Goal: Task Accomplishment & Management: Manage account settings

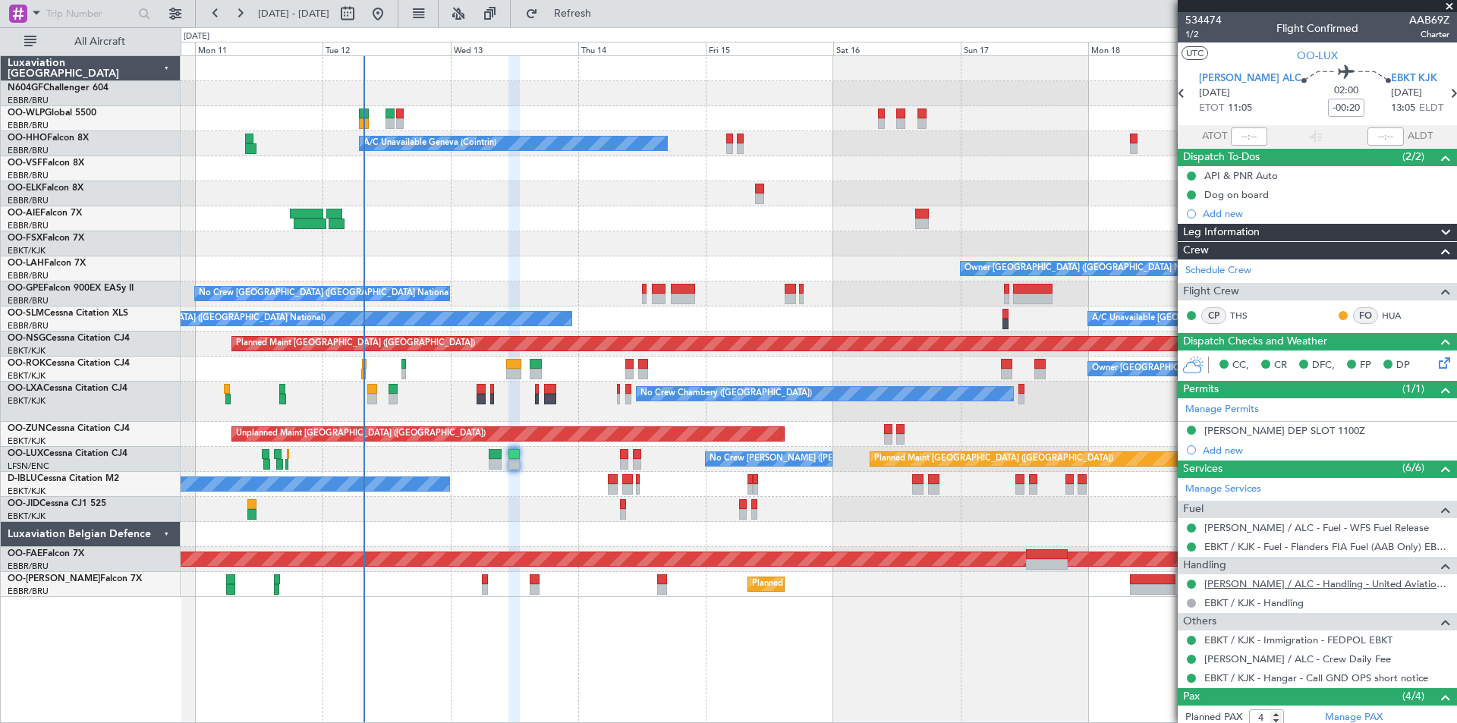
scroll to position [143, 0]
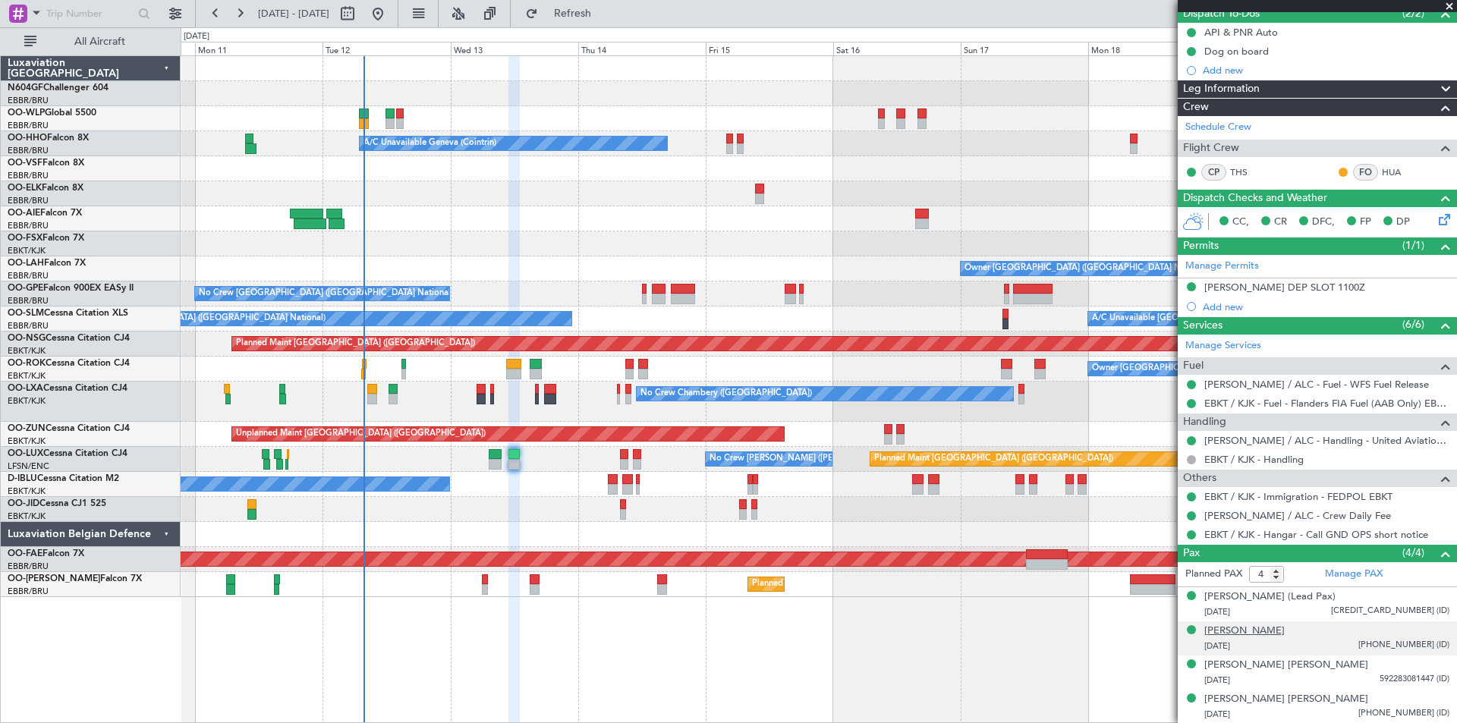
click at [1216, 626] on div "[PERSON_NAME]" at bounding box center [1244, 631] width 80 height 15
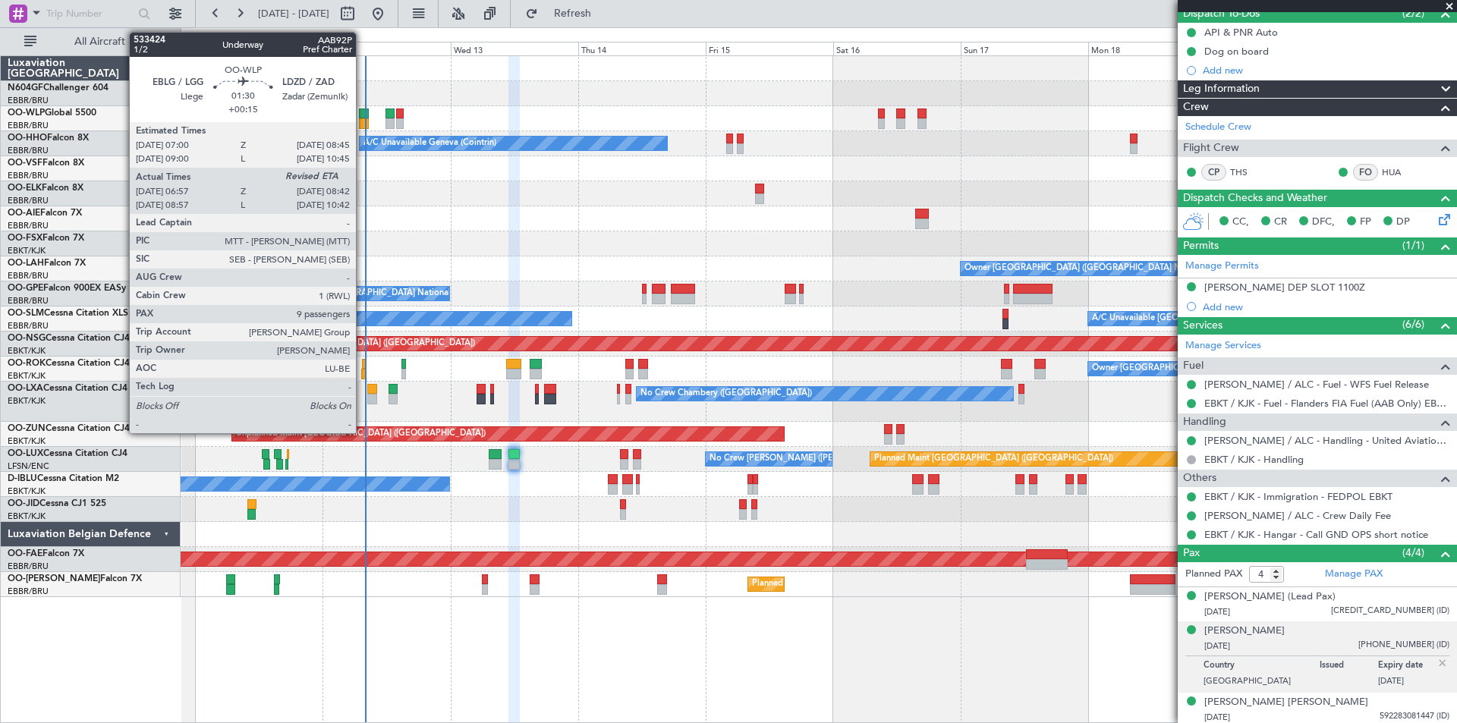
click at [363, 125] on div at bounding box center [364, 123] width 10 height 11
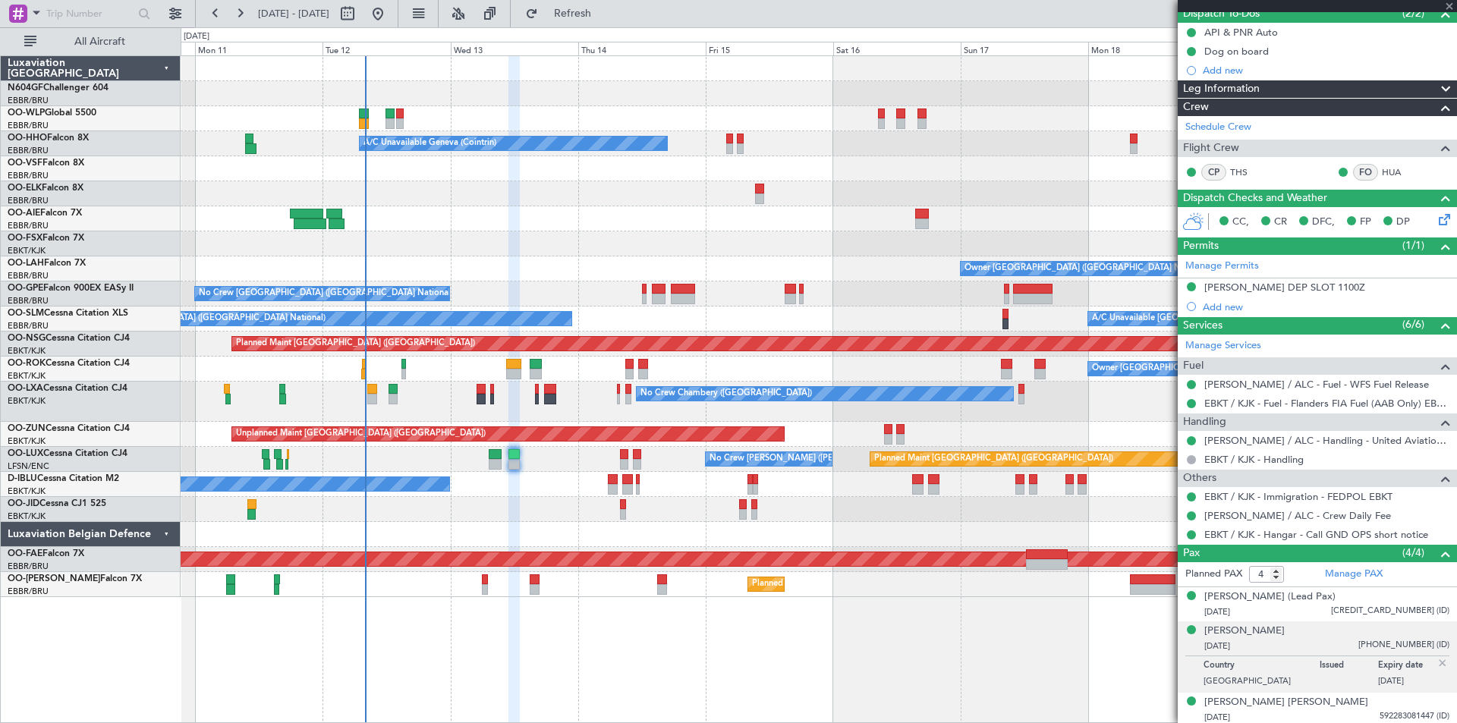
type input "+00:15"
type input "07:07"
type input "9"
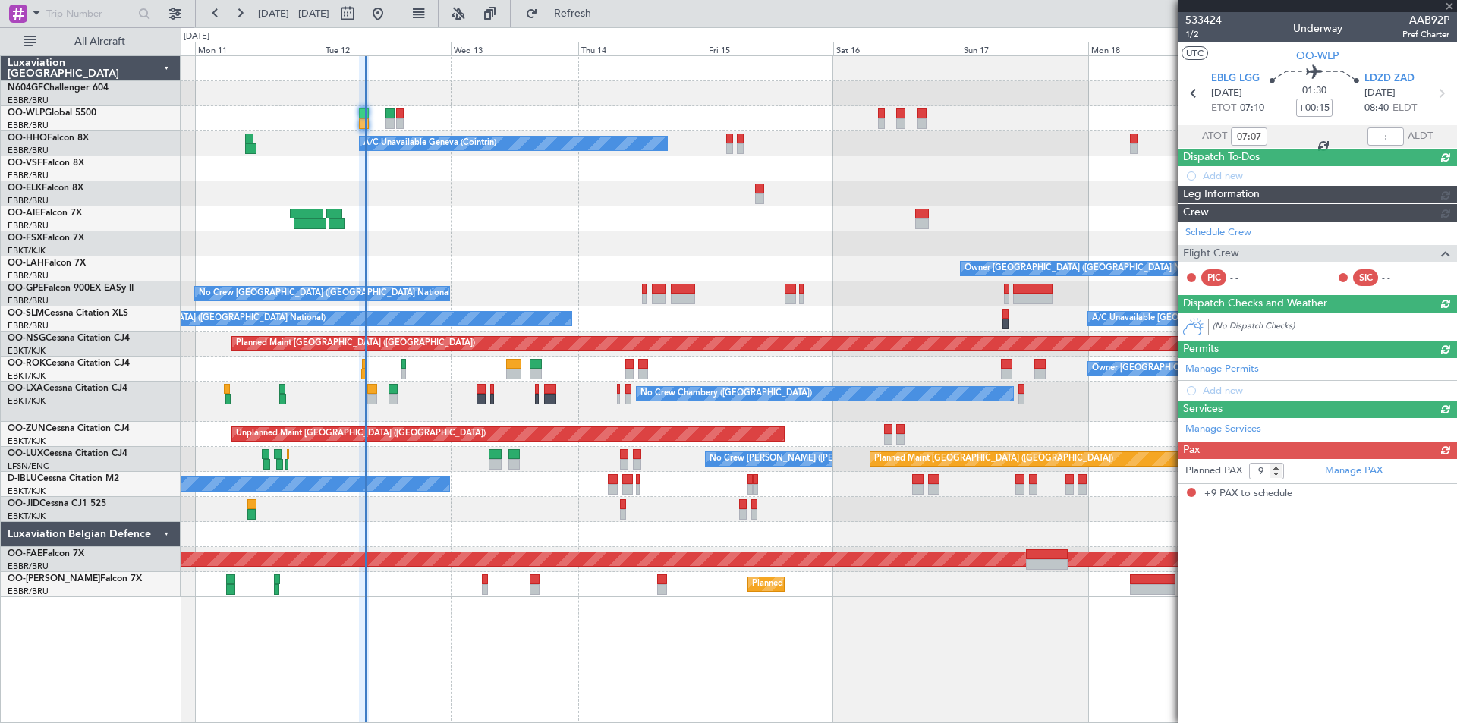
scroll to position [0, 0]
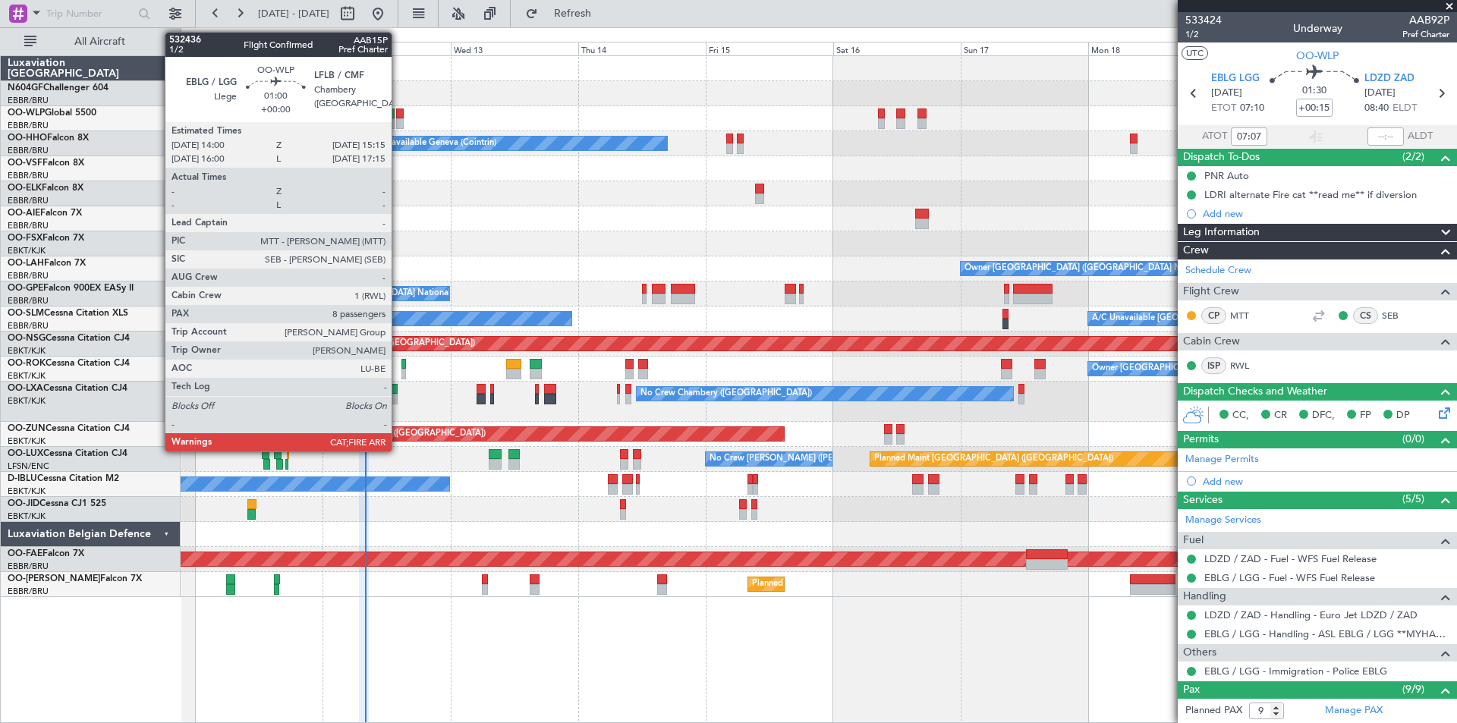
click at [398, 123] on div at bounding box center [399, 123] width 7 height 11
type input "8"
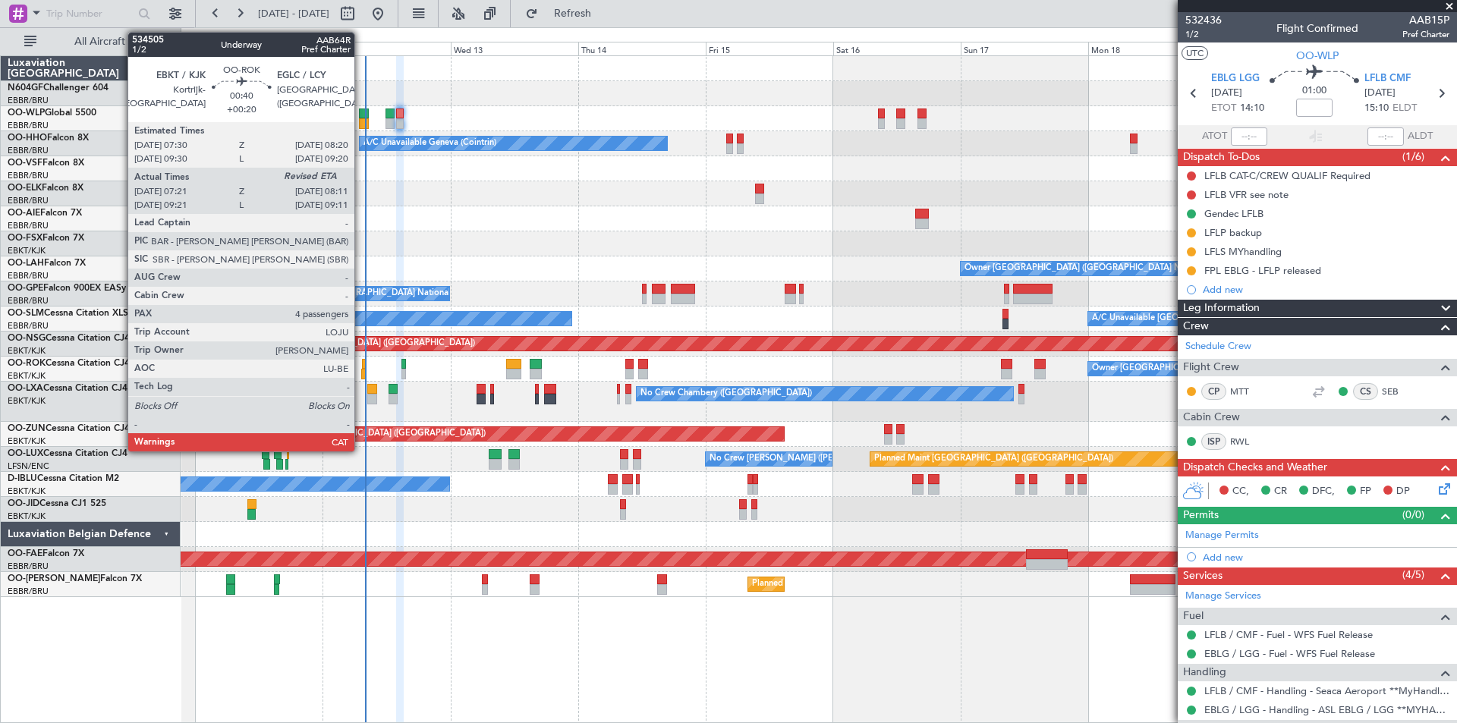
click at [364, 373] on div at bounding box center [363, 374] width 5 height 11
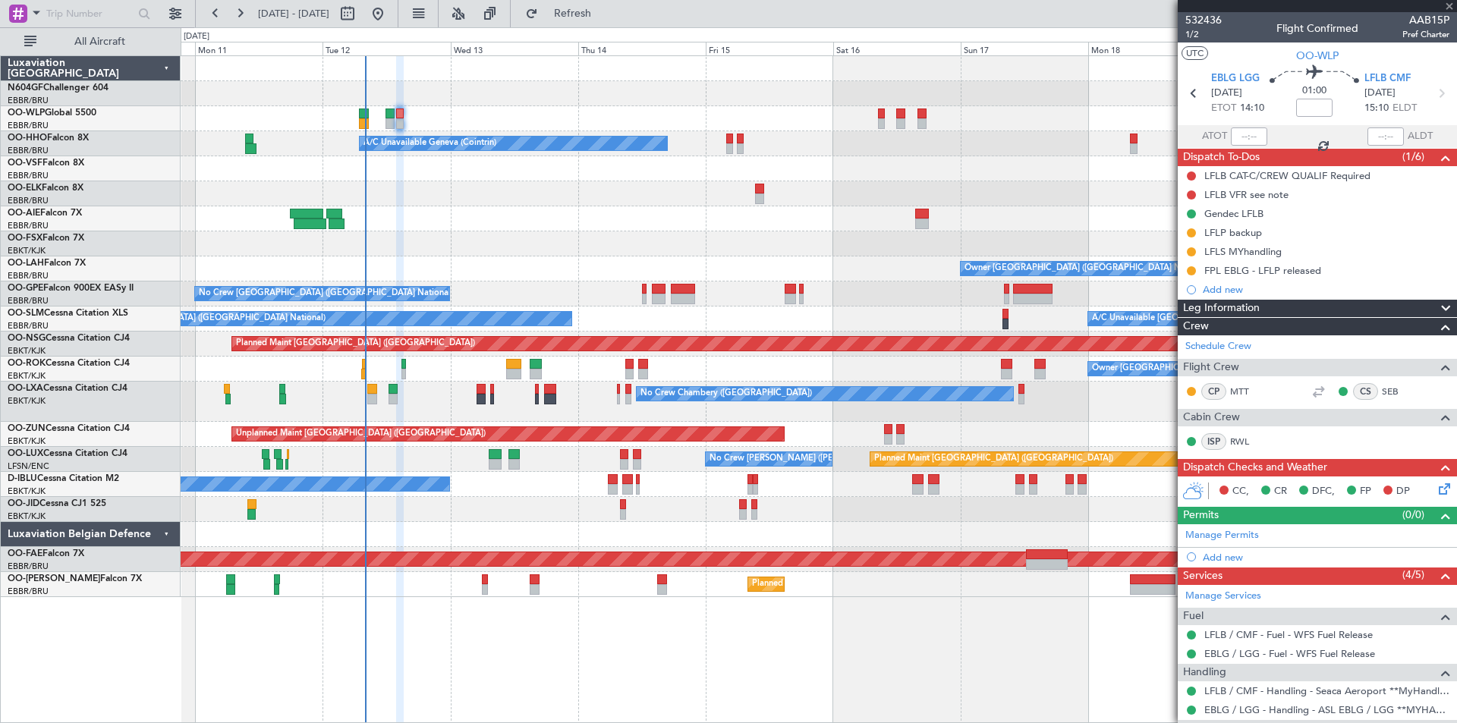
click at [364, 373] on div at bounding box center [363, 374] width 5 height 11
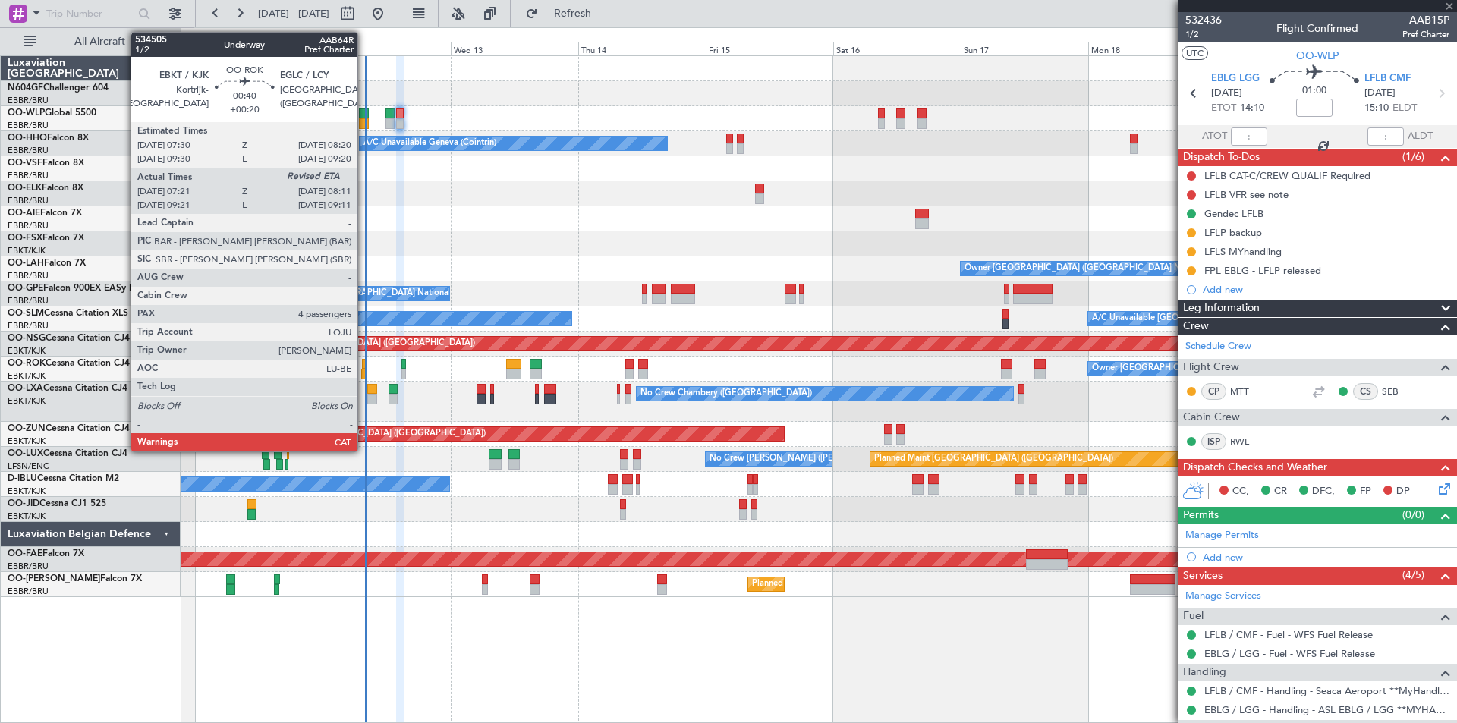
type input "+00:20"
type input "07:26"
type input "4"
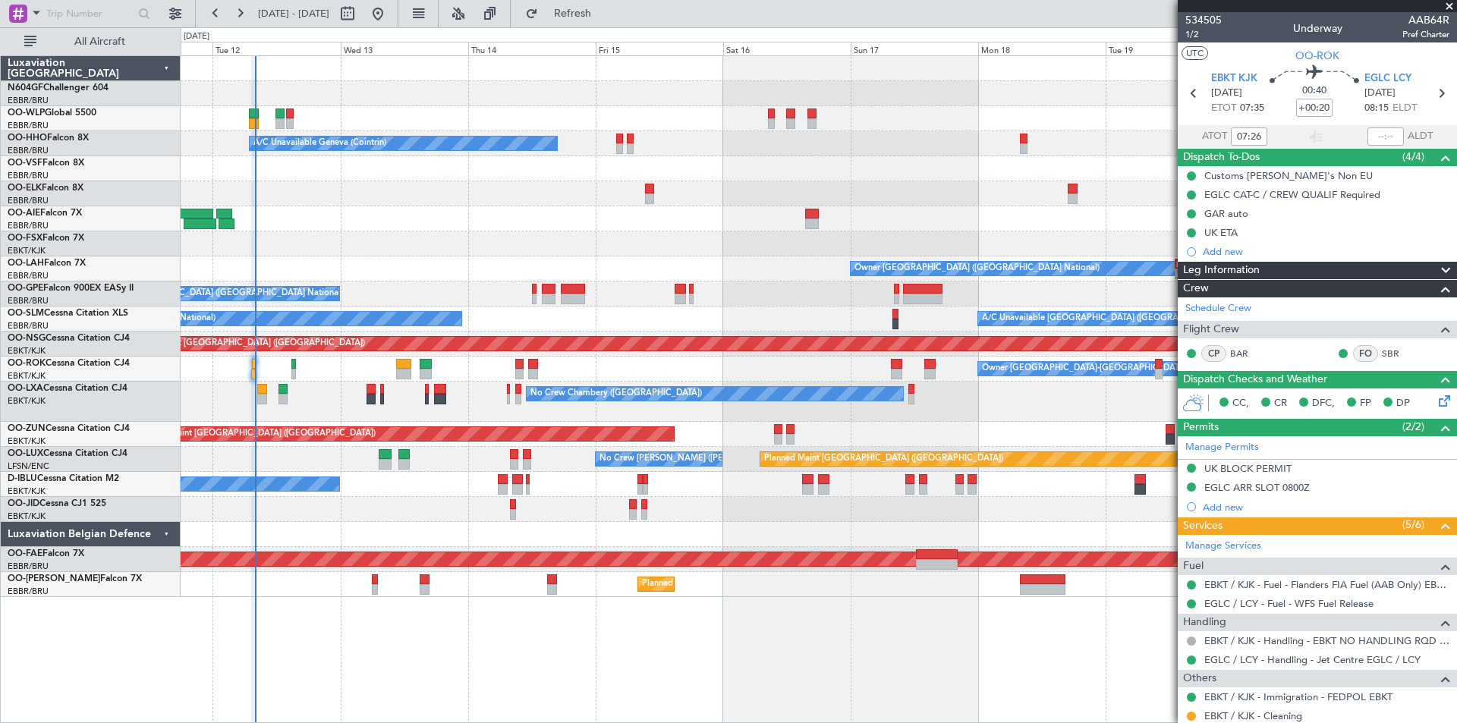
click at [445, 246] on div at bounding box center [819, 243] width 1276 height 25
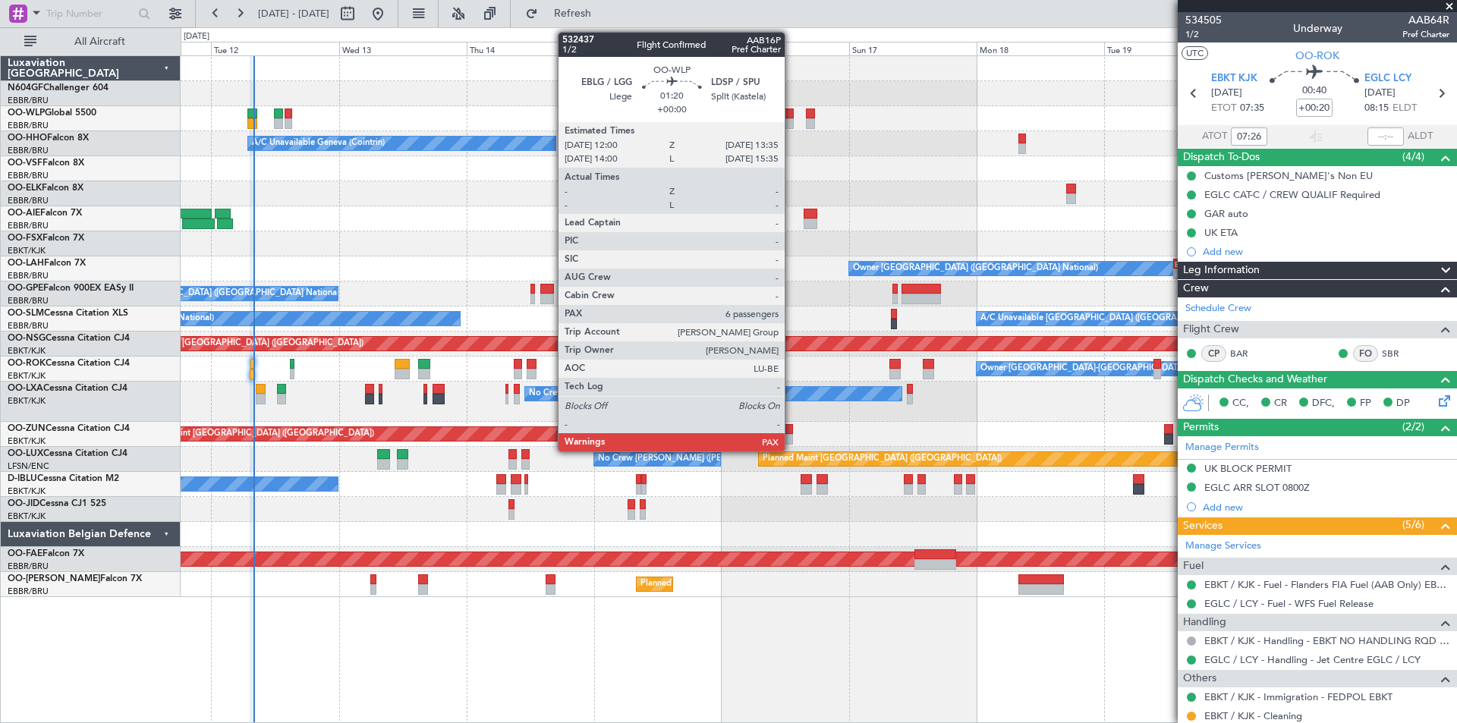
click at [792, 121] on div at bounding box center [789, 123] width 9 height 11
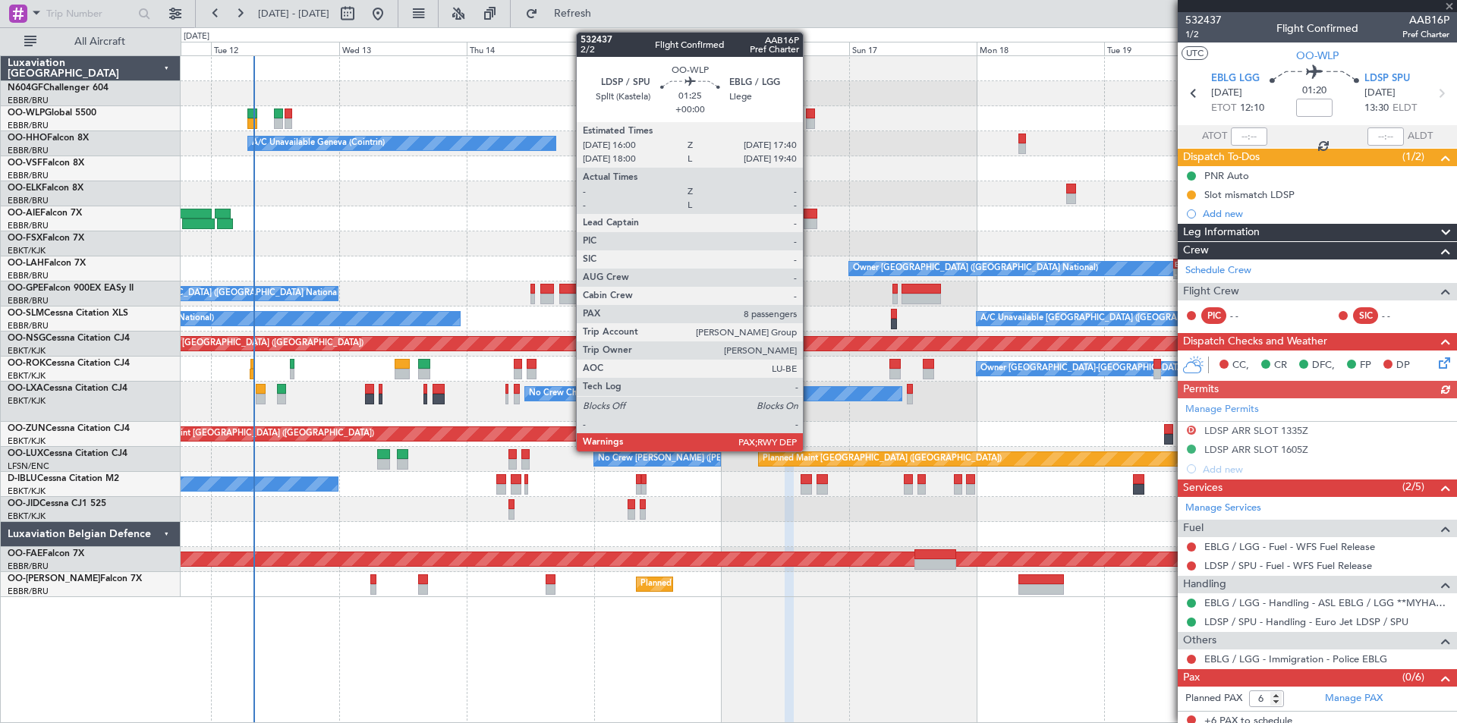
click at [810, 121] on div at bounding box center [810, 123] width 9 height 11
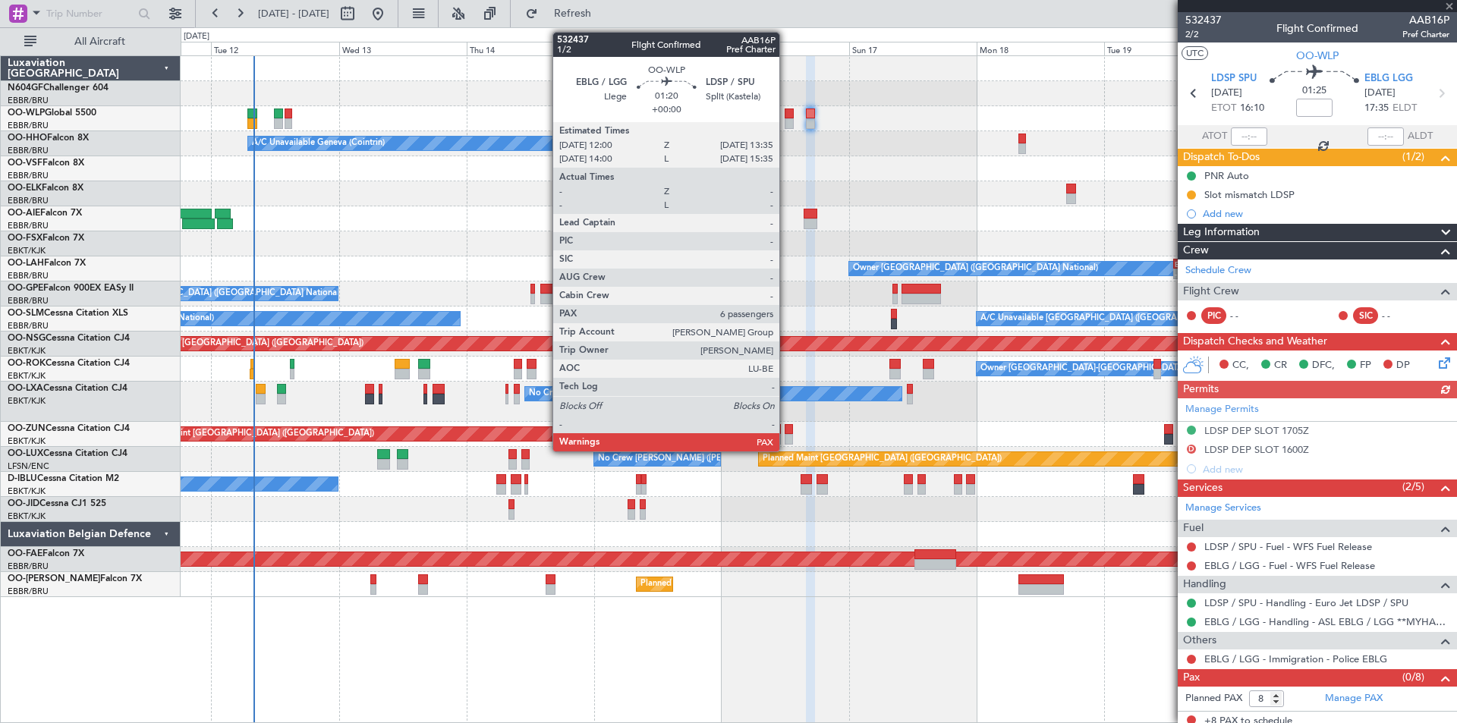
click at [786, 116] on div at bounding box center [789, 114] width 9 height 11
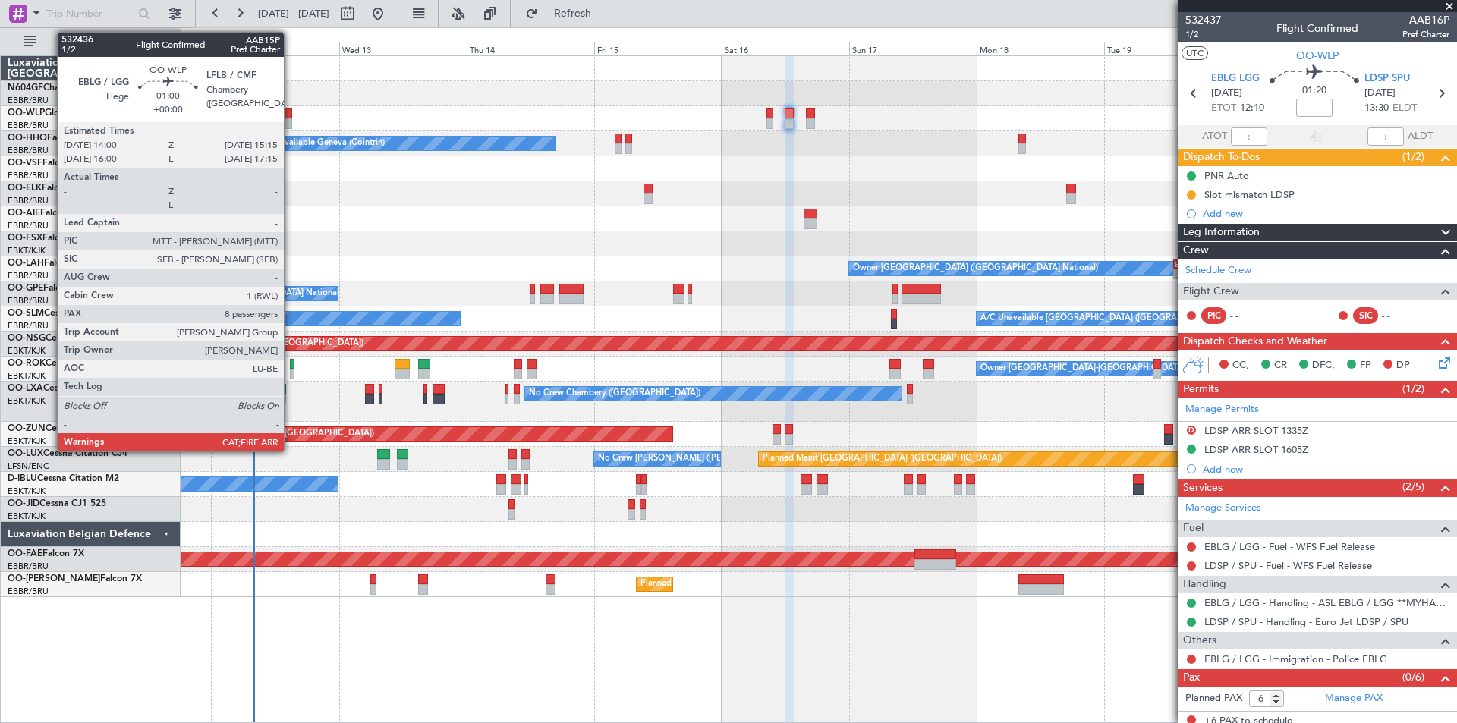
click at [291, 121] on div at bounding box center [288, 123] width 7 height 11
type input "8"
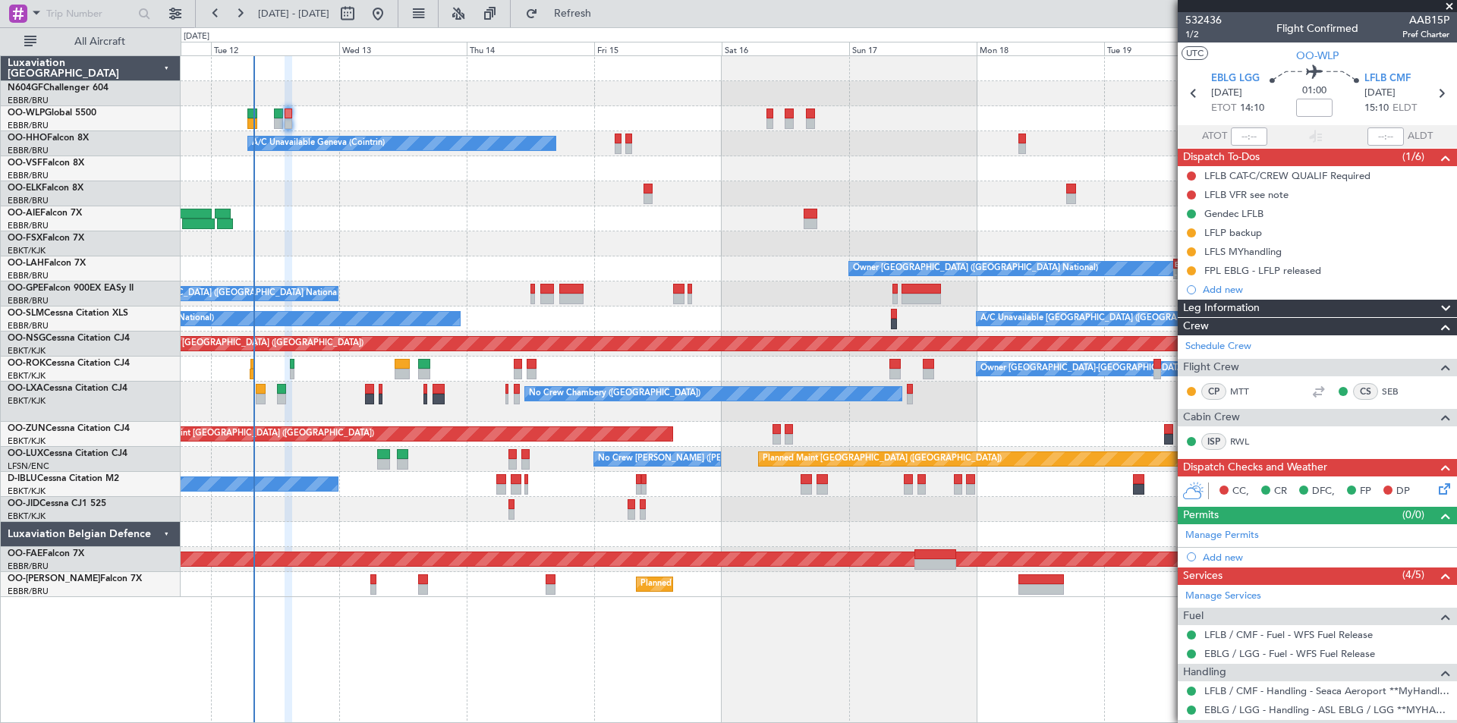
scroll to position [76, 0]
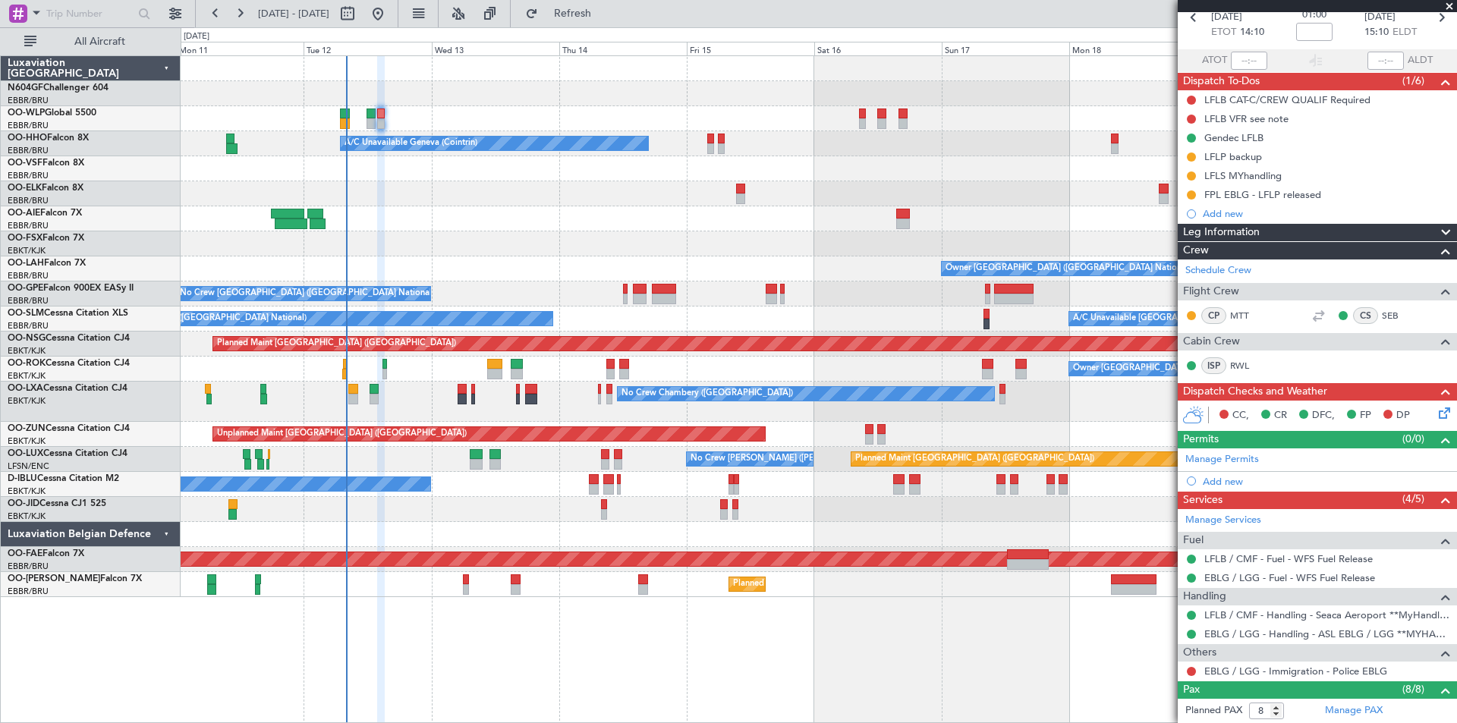
click at [575, 213] on div "Planned Maint [GEOGRAPHIC_DATA] ([GEOGRAPHIC_DATA]) A/C Unavailable Geneva (Coi…" at bounding box center [819, 326] width 1276 height 541
click at [1231, 159] on div "LFLP backup" at bounding box center [1233, 156] width 58 height 13
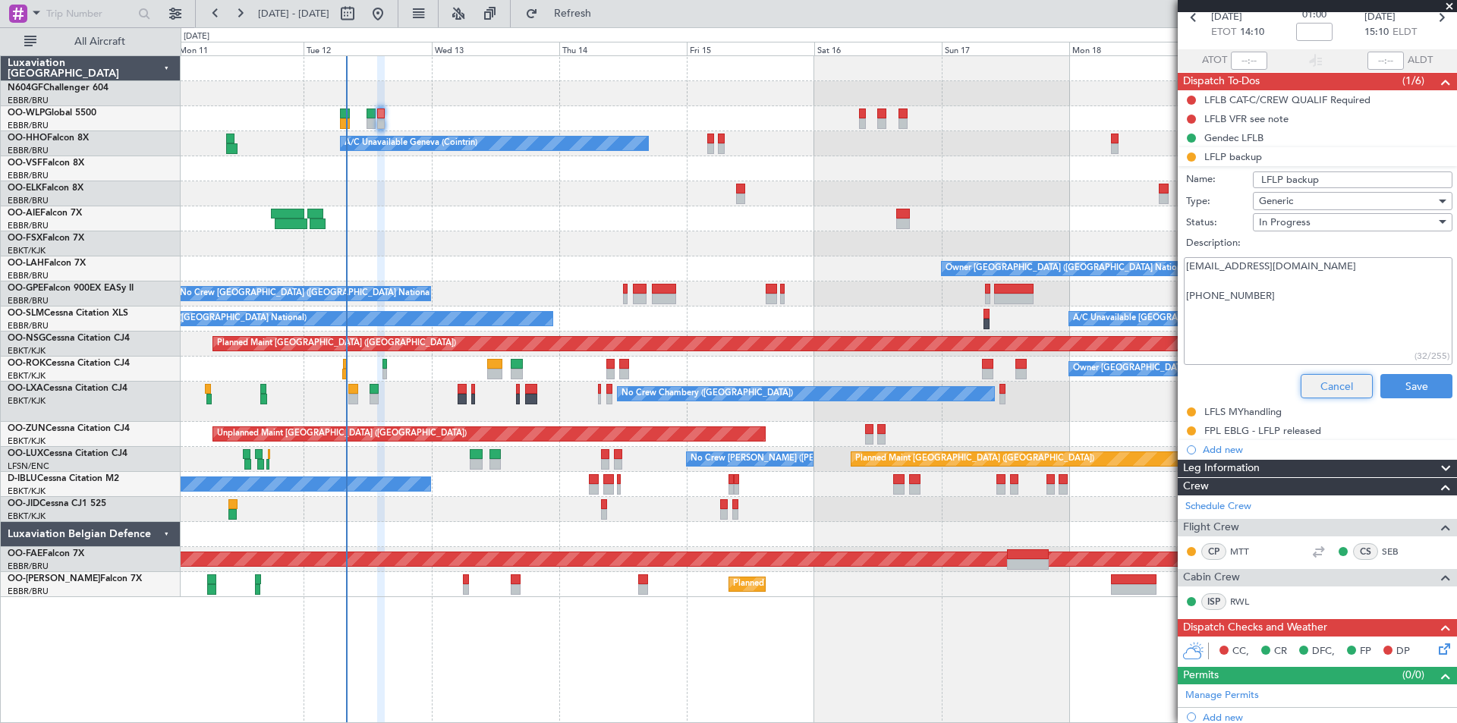
click at [1313, 378] on button "Cancel" at bounding box center [1337, 386] width 72 height 24
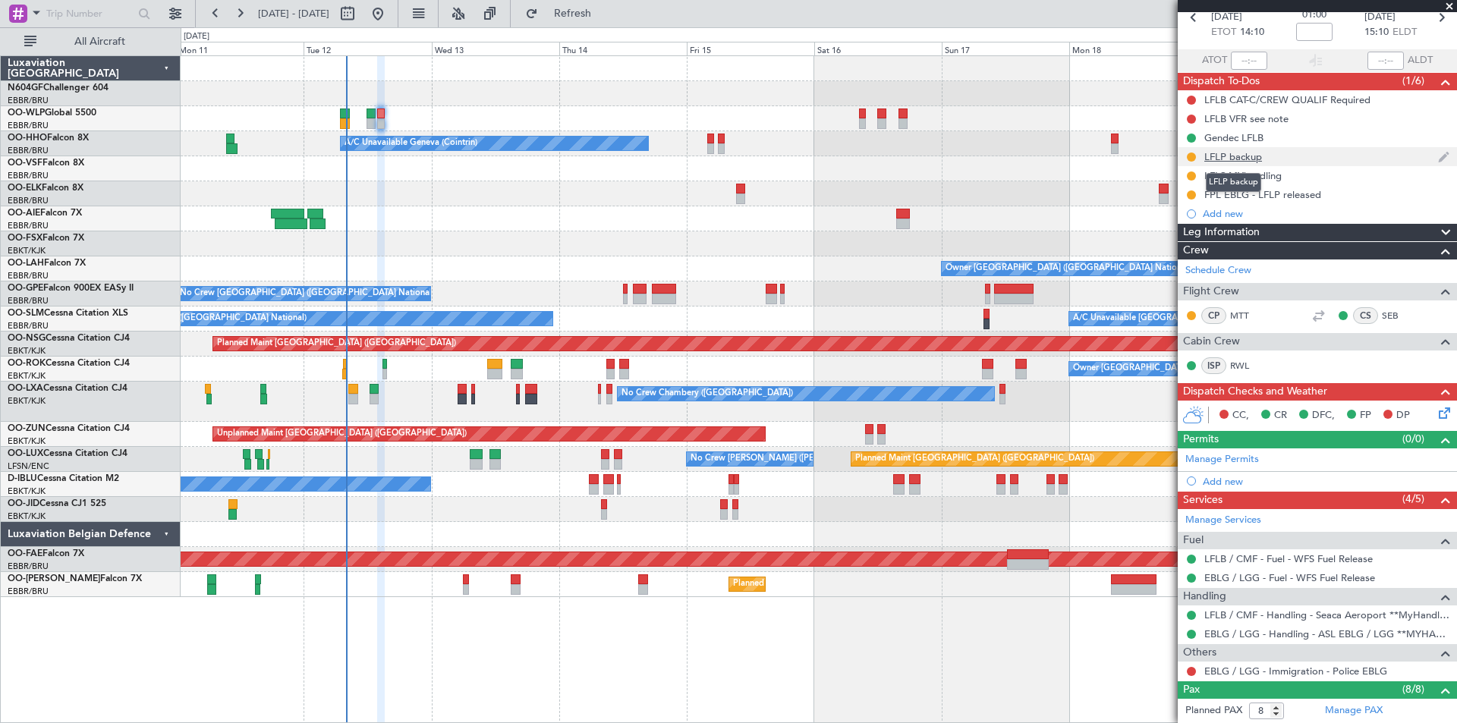
click at [1230, 156] on div "LFLP backup" at bounding box center [1233, 156] width 58 height 13
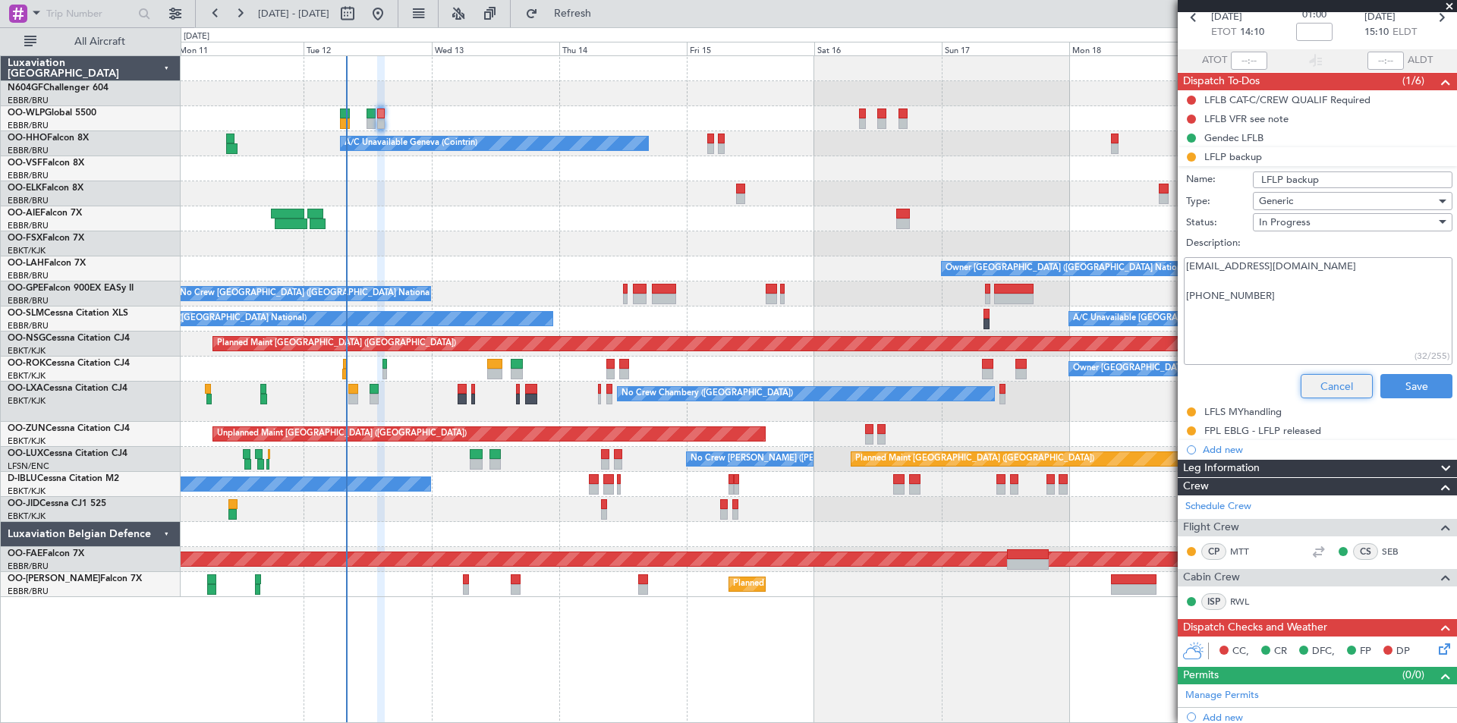
click at [1310, 379] on button "Cancel" at bounding box center [1337, 386] width 72 height 24
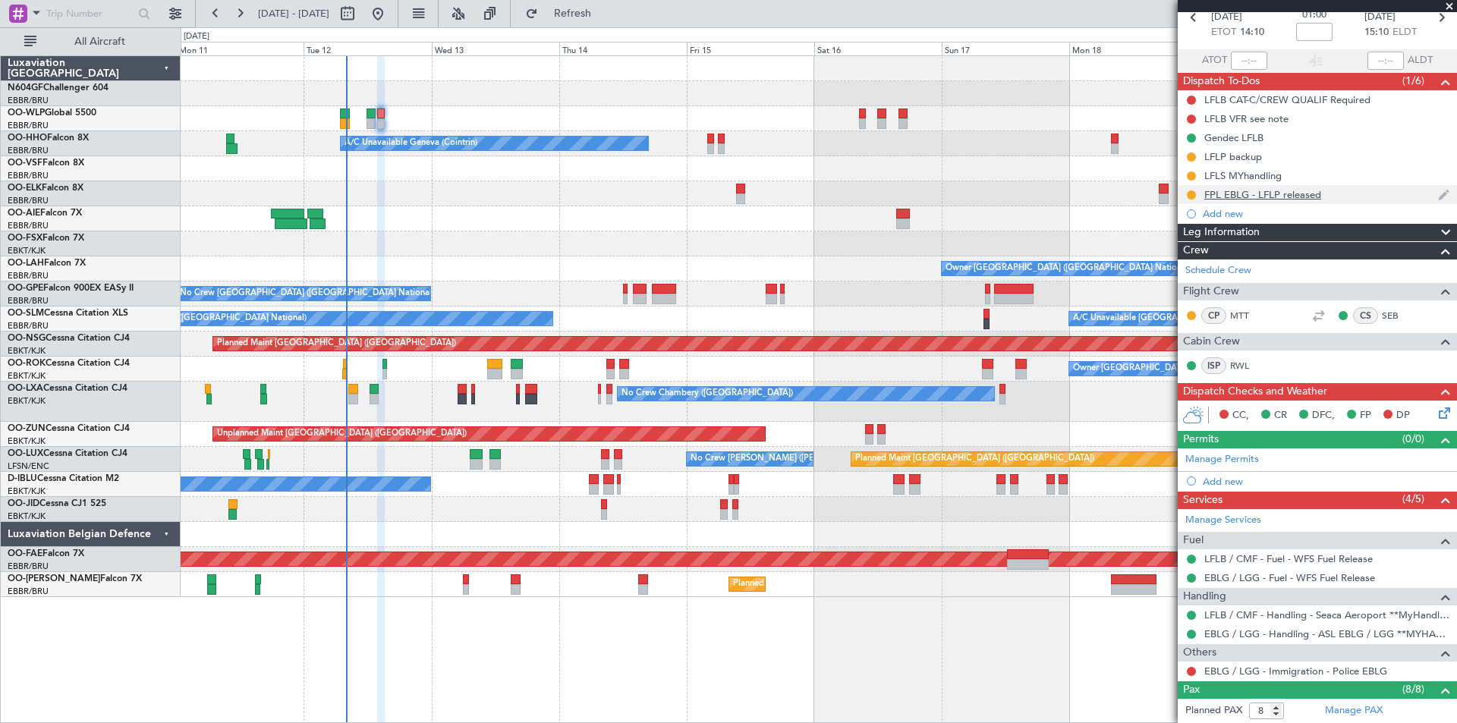
click at [1266, 185] on div "FPL EBLG - LFLP released" at bounding box center [1317, 194] width 279 height 19
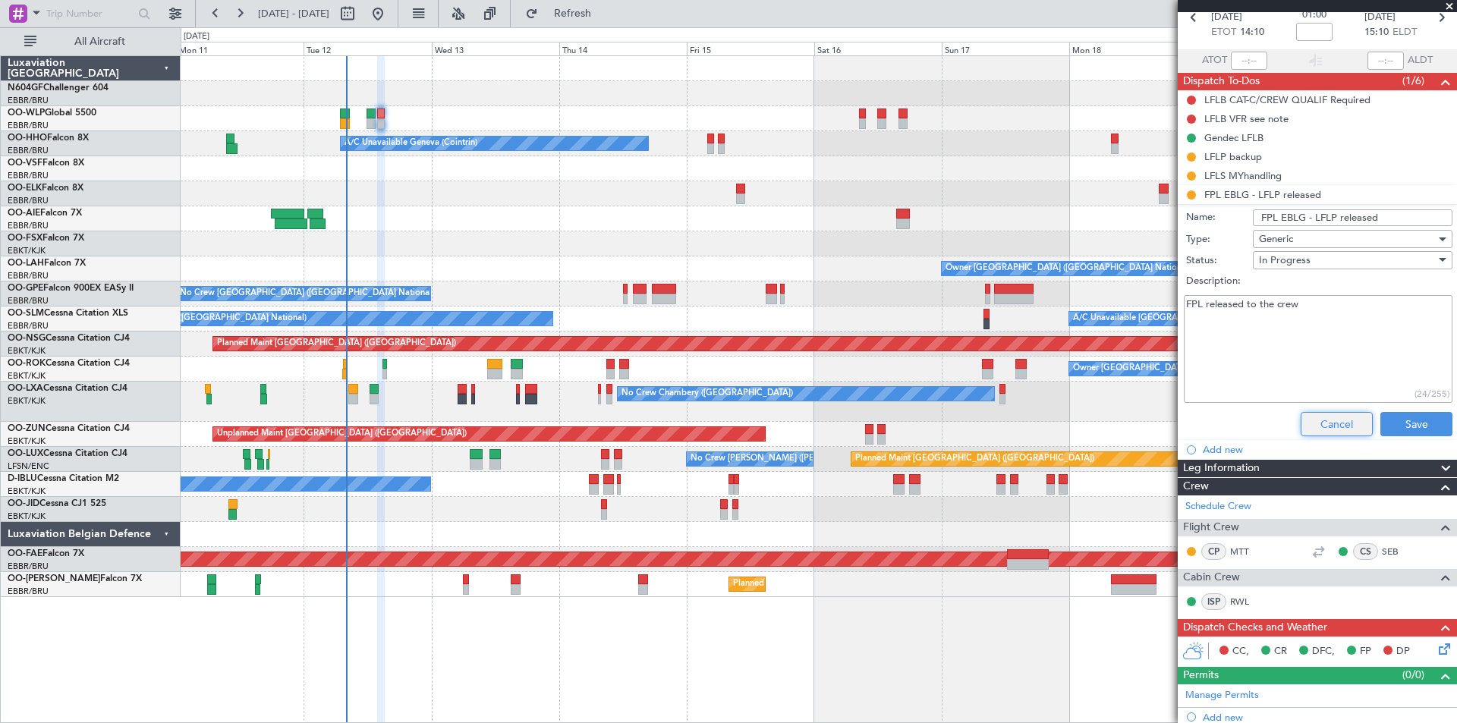
click at [1315, 420] on button "Cancel" at bounding box center [1337, 424] width 72 height 24
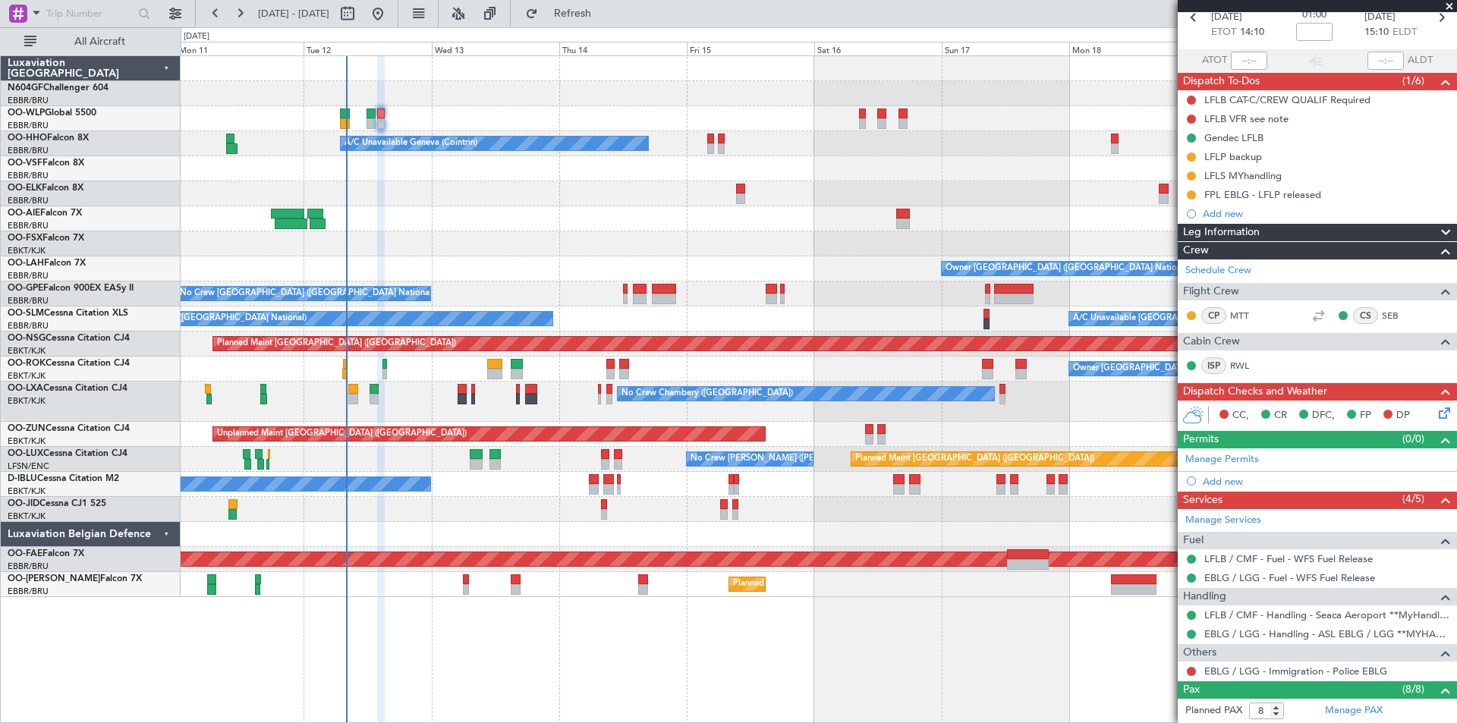
scroll to position [0, 0]
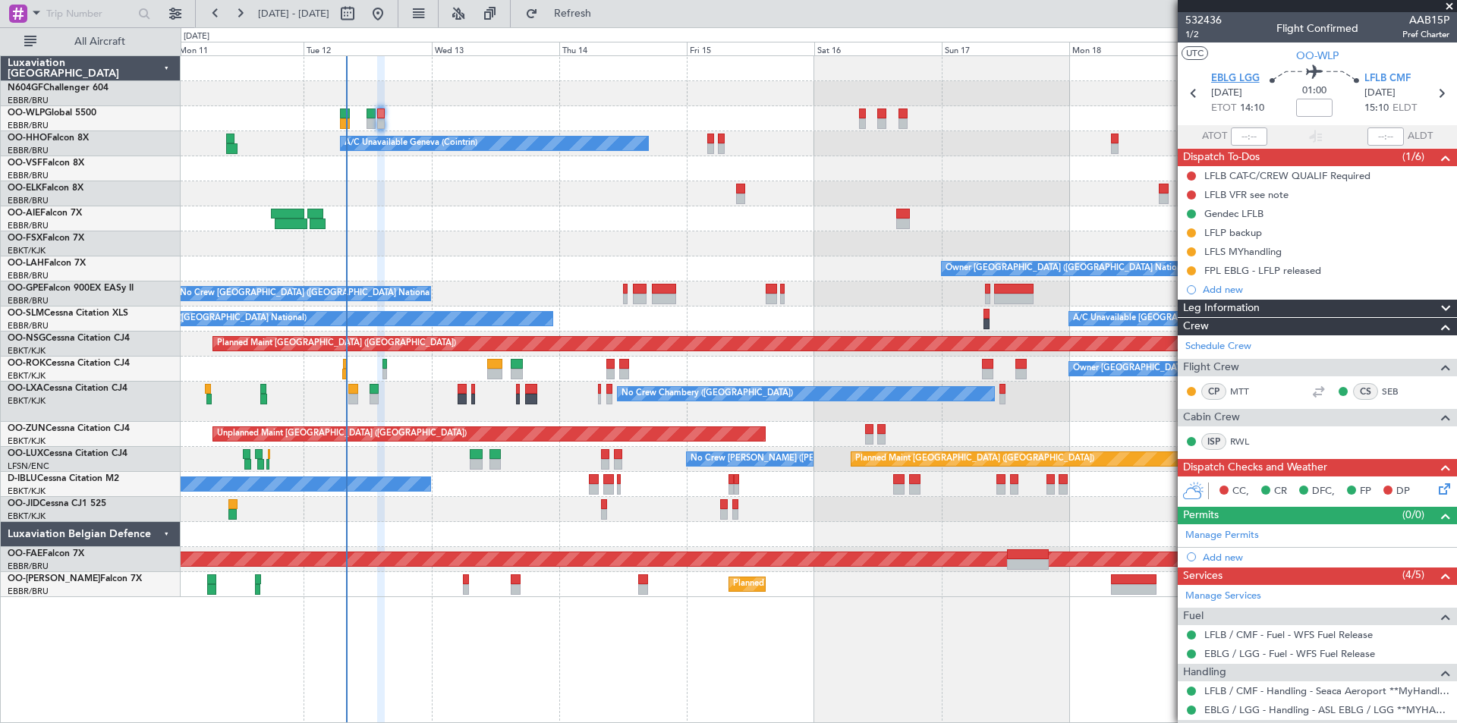
click at [1233, 72] on span "EBLG LGG" at bounding box center [1235, 78] width 49 height 15
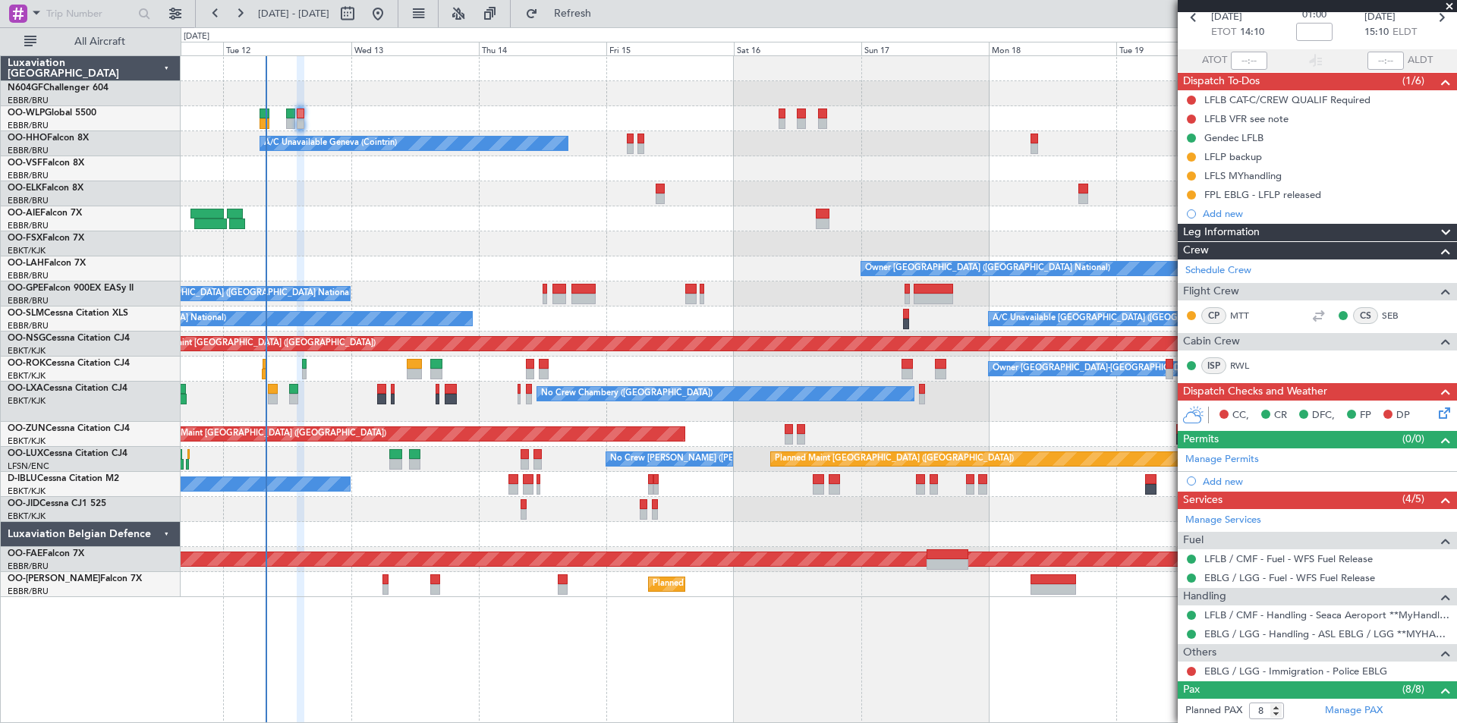
click at [688, 263] on div "Owner [GEOGRAPHIC_DATA] ([GEOGRAPHIC_DATA] National) - - EBBR 13:00 Z KVNY 00:4…" at bounding box center [819, 269] width 1276 height 25
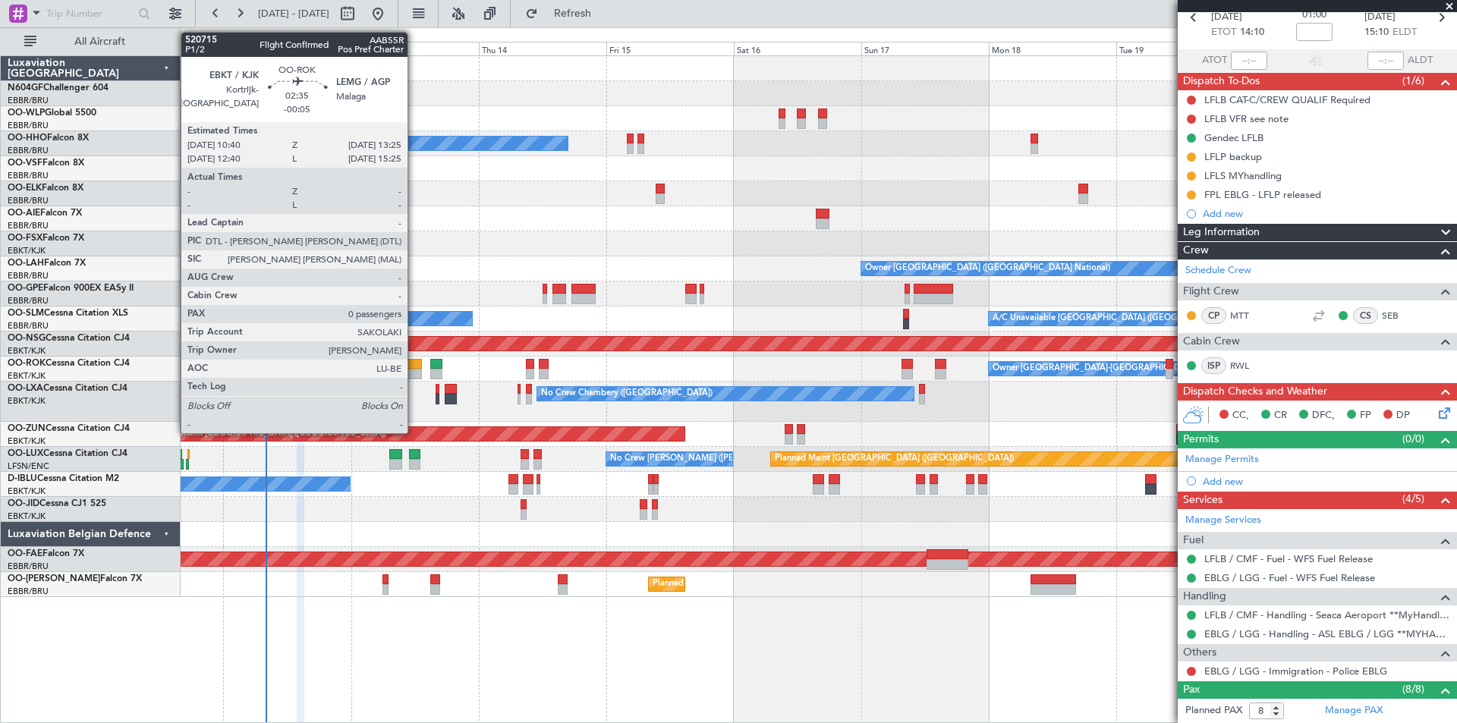
click at [414, 374] on div at bounding box center [414, 374] width 15 height 11
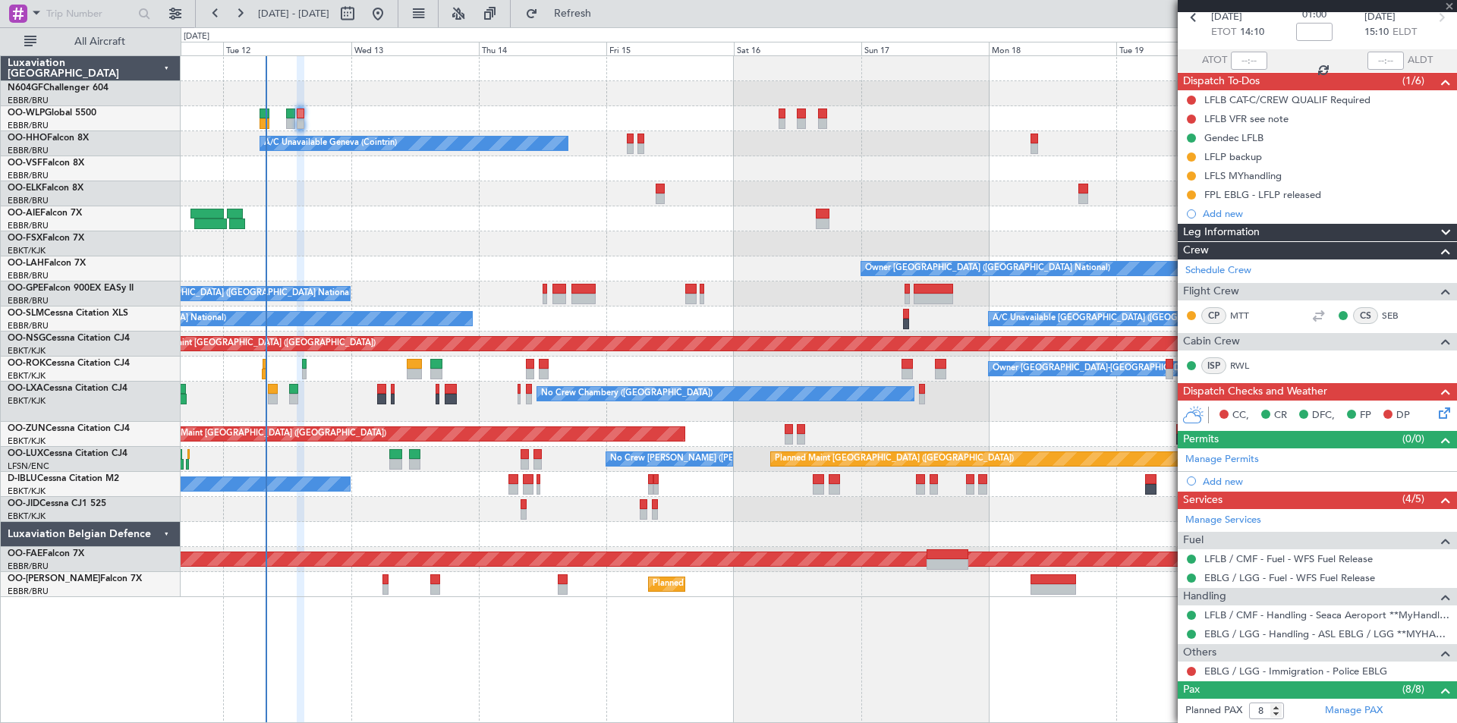
type input "-00:05"
type input "0"
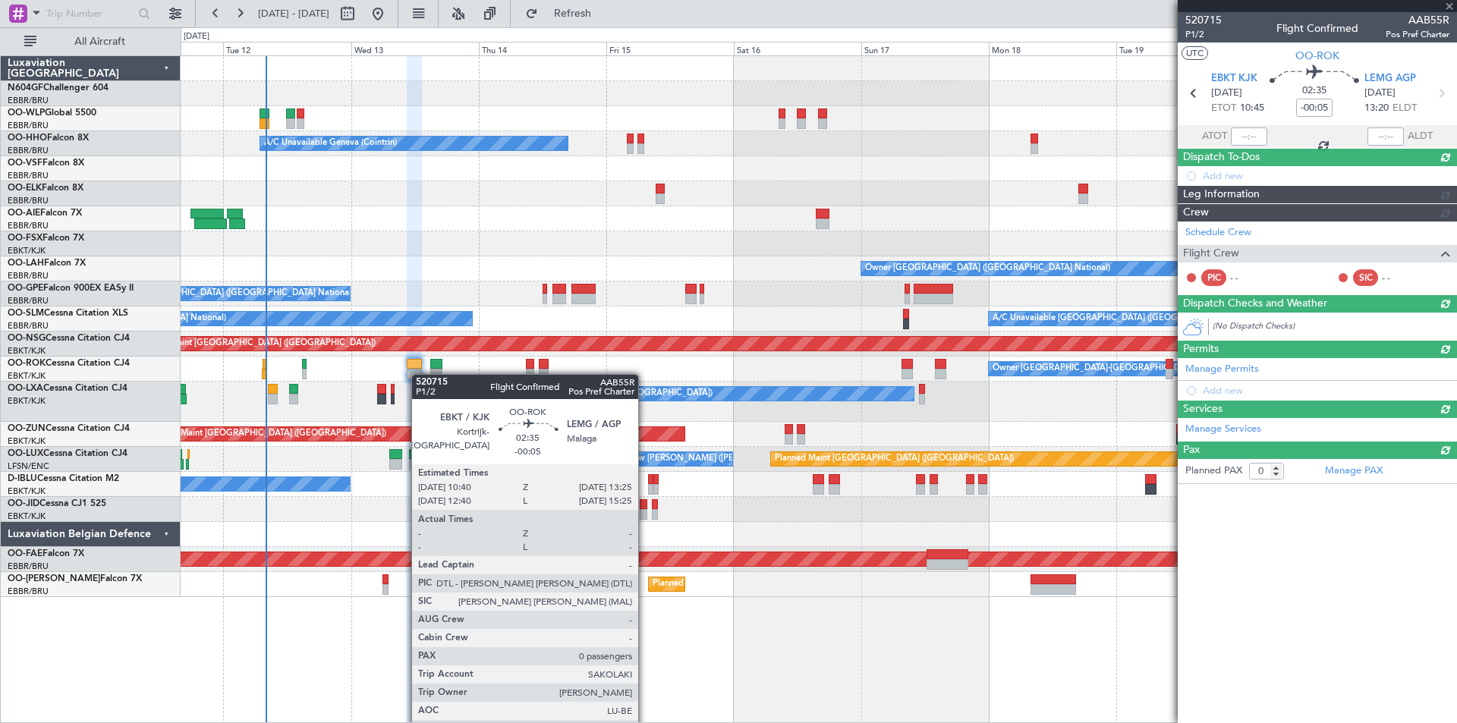
scroll to position [0, 0]
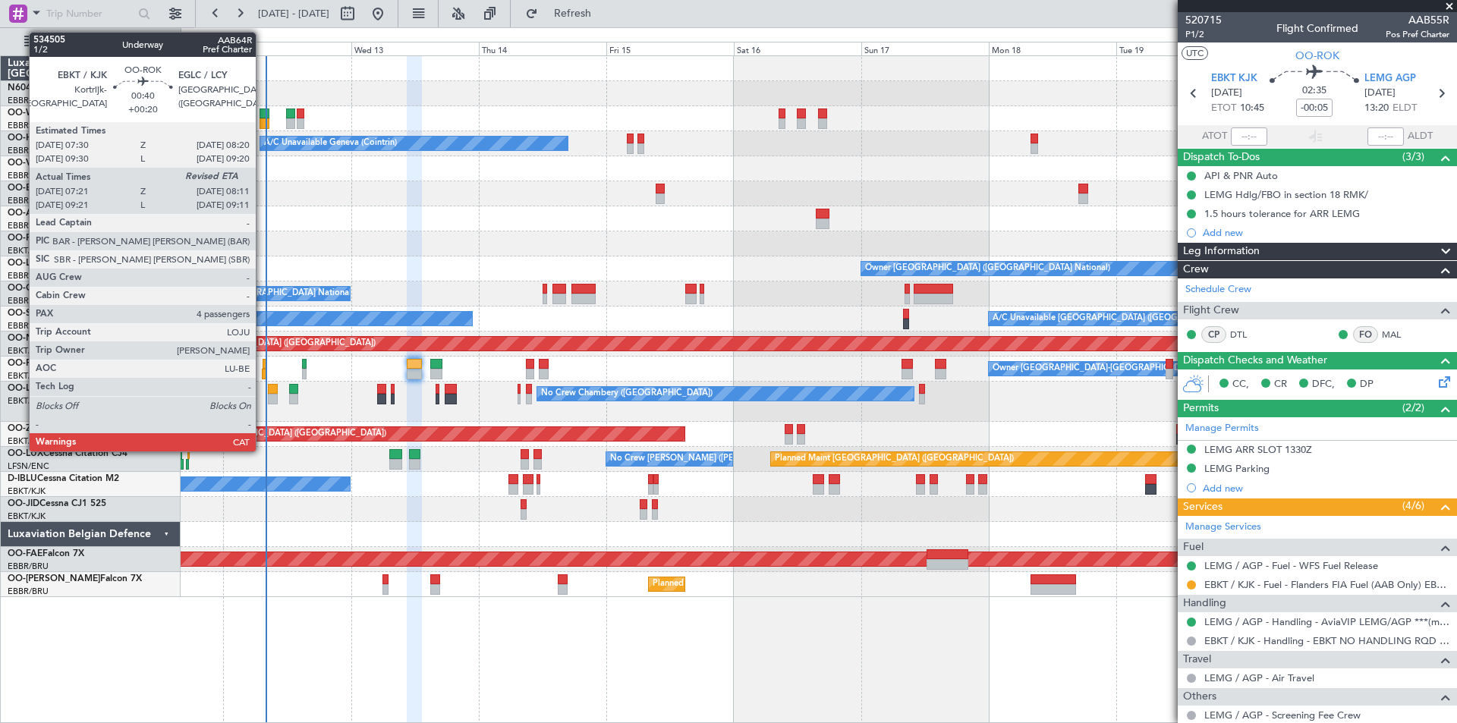
click at [263, 369] on div at bounding box center [264, 374] width 5 height 11
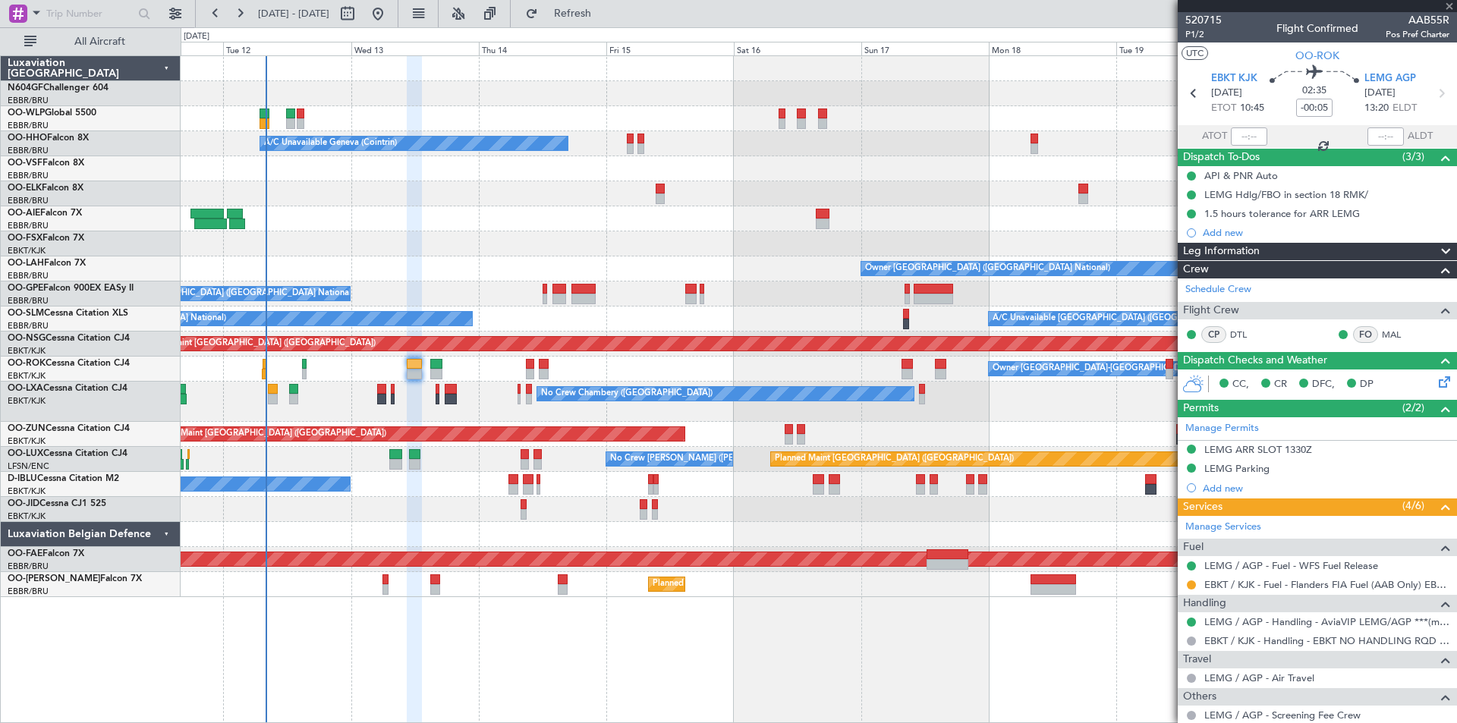
type input "+00:20"
type input "07:26"
type input "4"
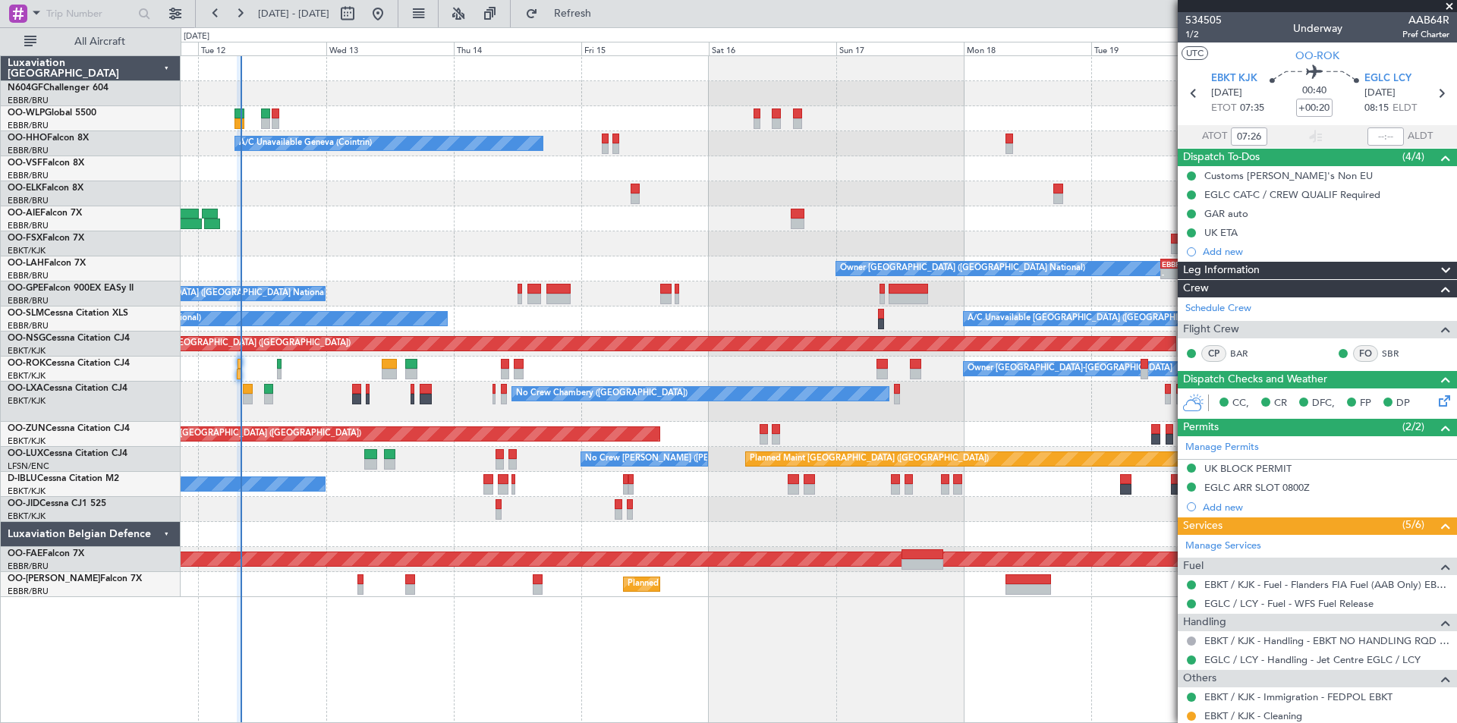
click at [351, 414] on div "No Crew Chambery ([GEOGRAPHIC_DATA])" at bounding box center [819, 402] width 1276 height 40
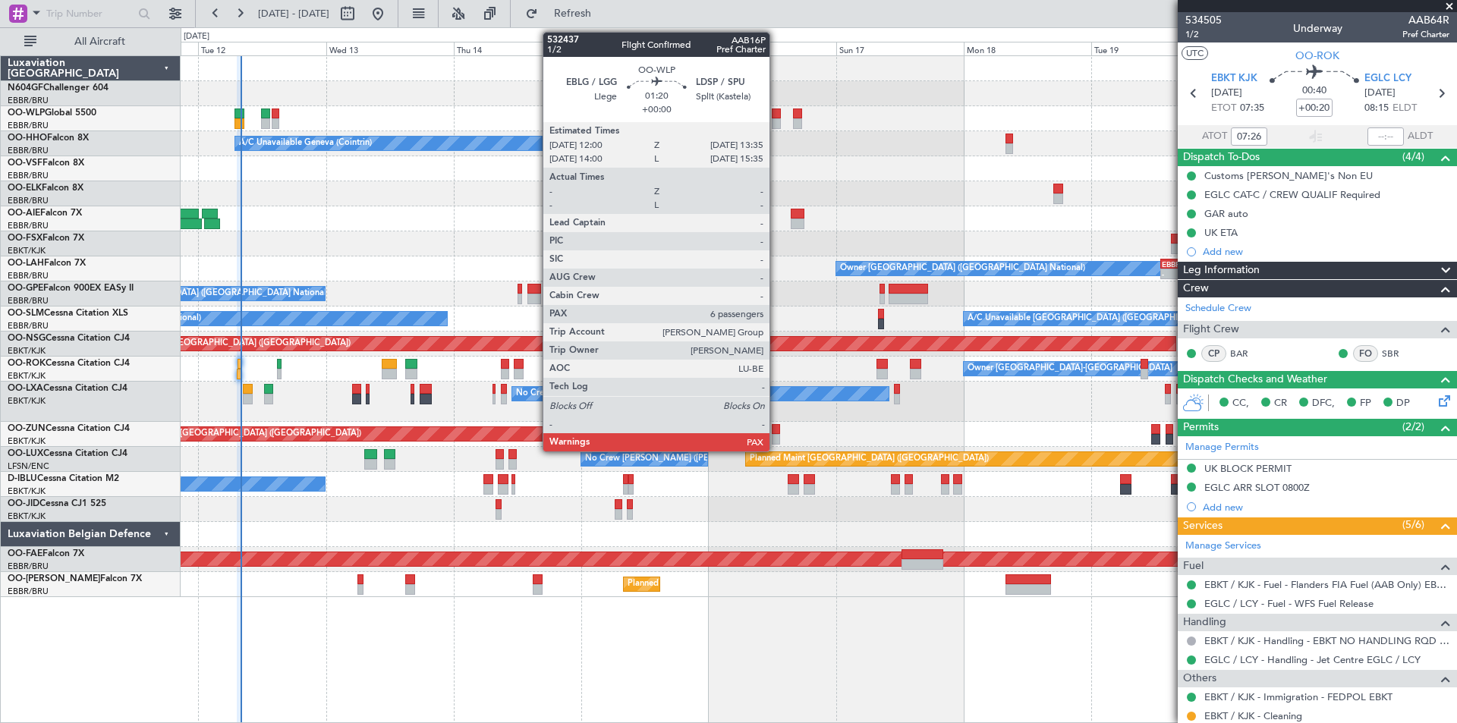
click at [776, 118] on div at bounding box center [776, 123] width 9 height 11
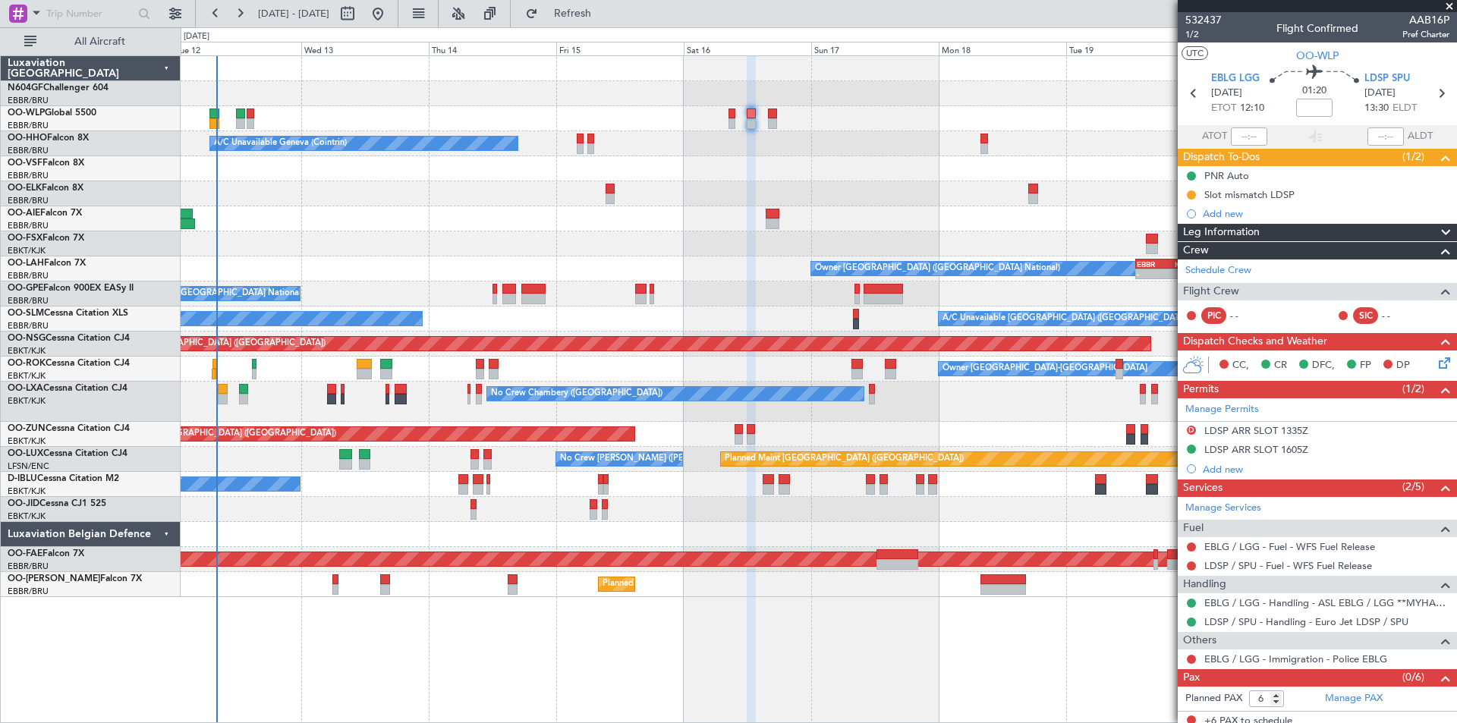
click at [549, 366] on div "Planned Maint [GEOGRAPHIC_DATA] ([GEOGRAPHIC_DATA]) A/C Unavailable Geneva (Coi…" at bounding box center [819, 326] width 1276 height 541
click at [414, 294] on div "Planned Maint [GEOGRAPHIC_DATA] ([GEOGRAPHIC_DATA]) A/C Unavailable Geneva (Coi…" at bounding box center [819, 326] width 1276 height 541
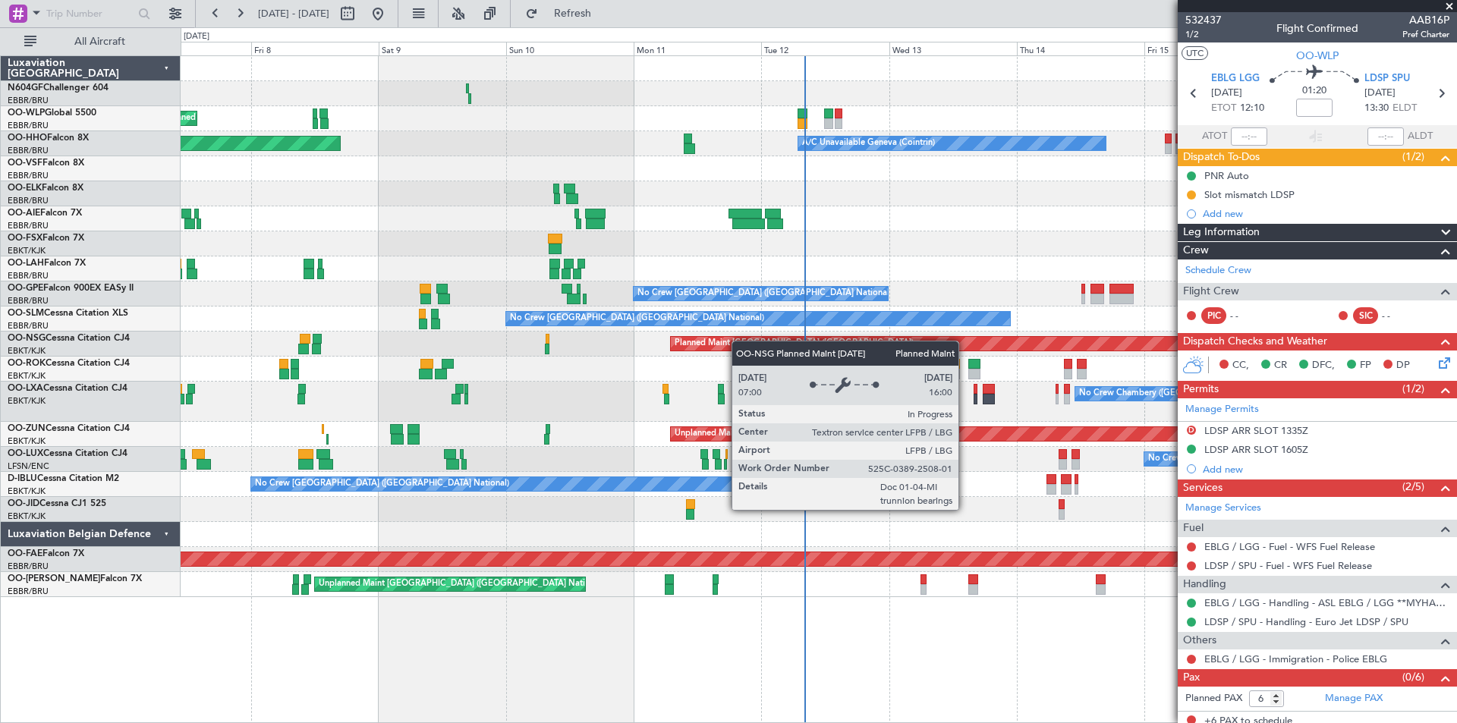
click at [776, 338] on div "Planned Maint Milan (Linate) A/C Unavailable Geneva (Cointrin) Planned Maint Ge…" at bounding box center [819, 326] width 1276 height 541
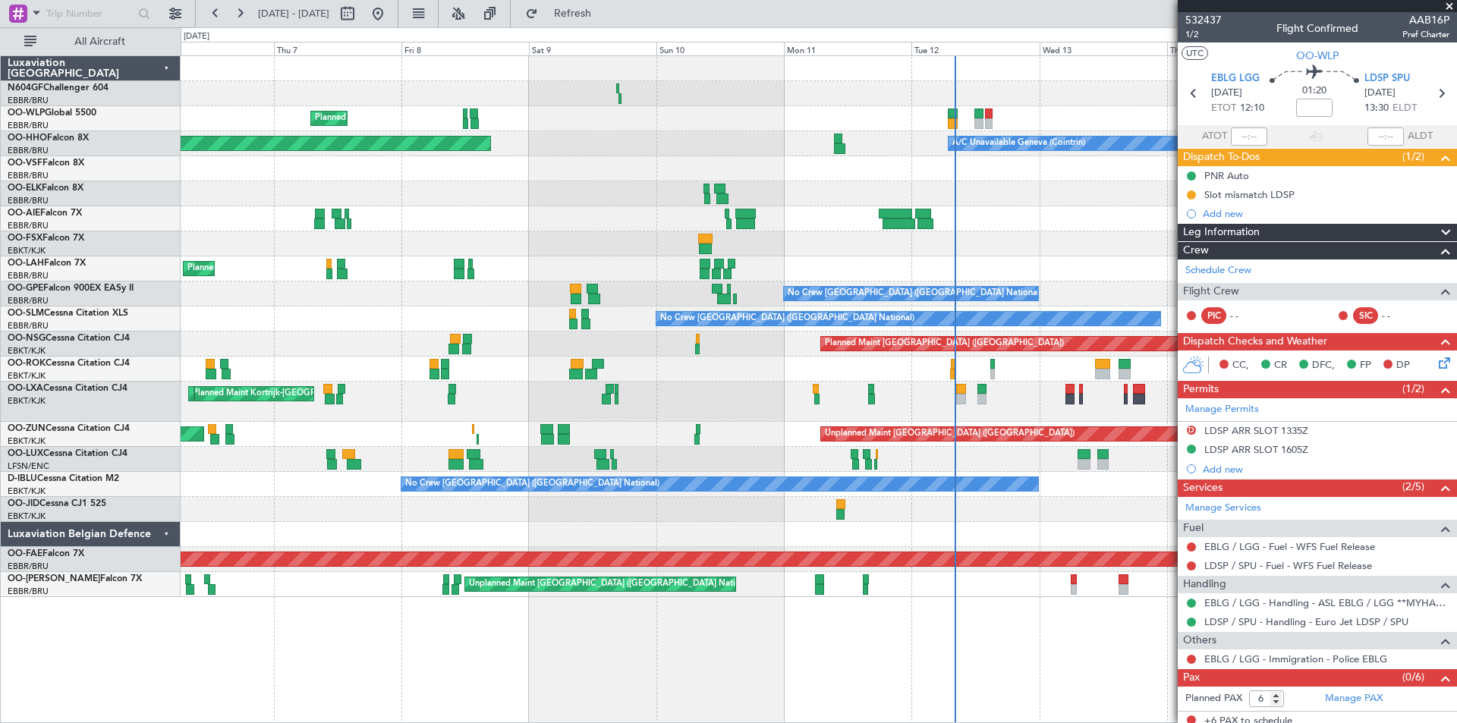
click at [959, 307] on div "Planned Maint Milan (Linate) A/C Unavailable Geneva (Cointrin) Planned Maint Ge…" at bounding box center [819, 326] width 1276 height 541
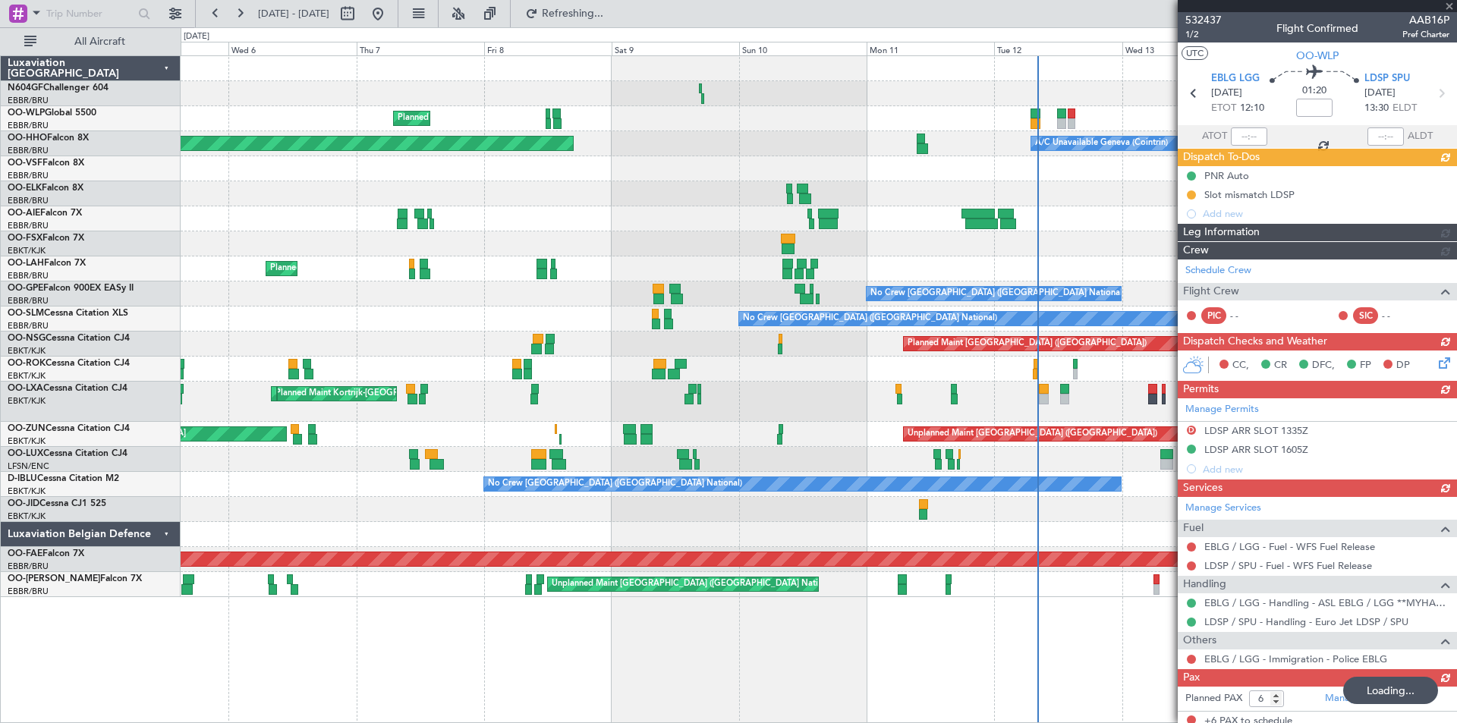
click at [827, 195] on div at bounding box center [819, 193] width 1276 height 25
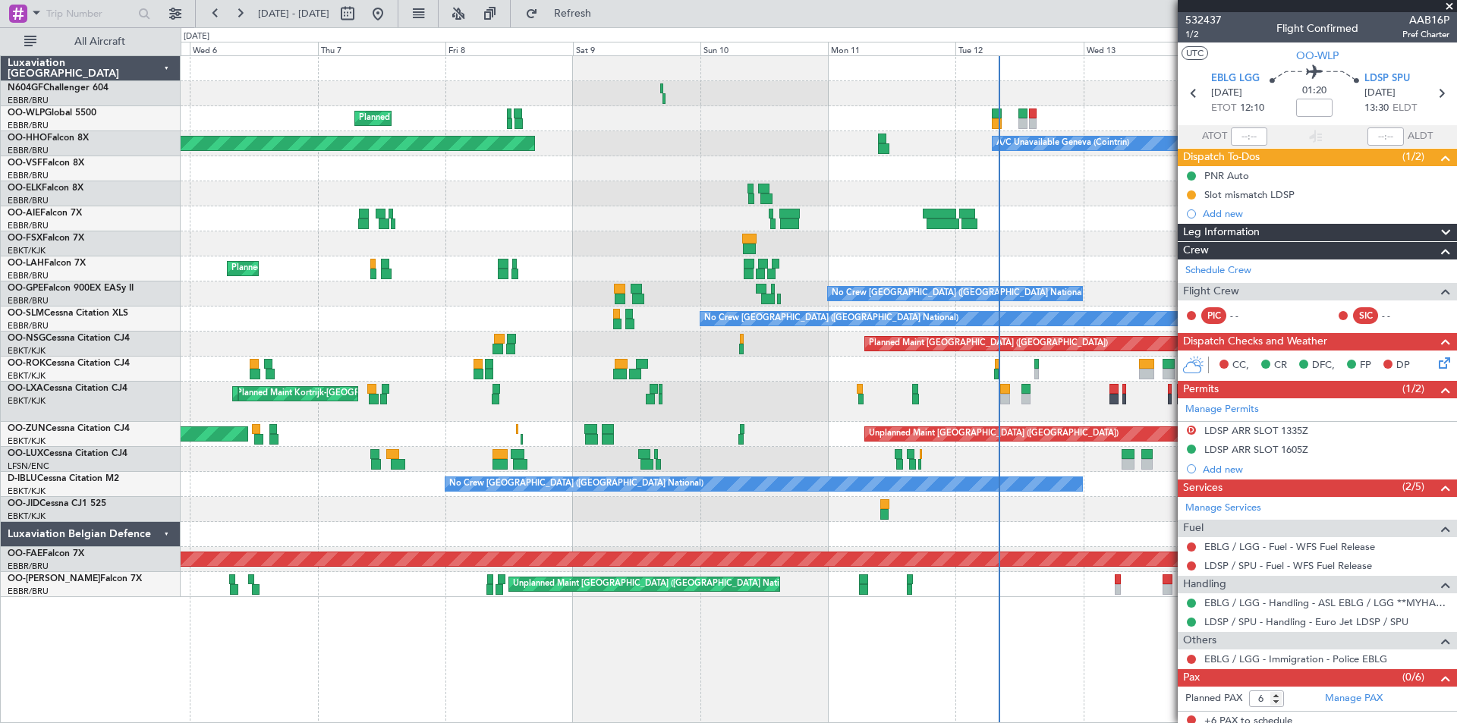
click at [875, 172] on div at bounding box center [819, 168] width 1276 height 25
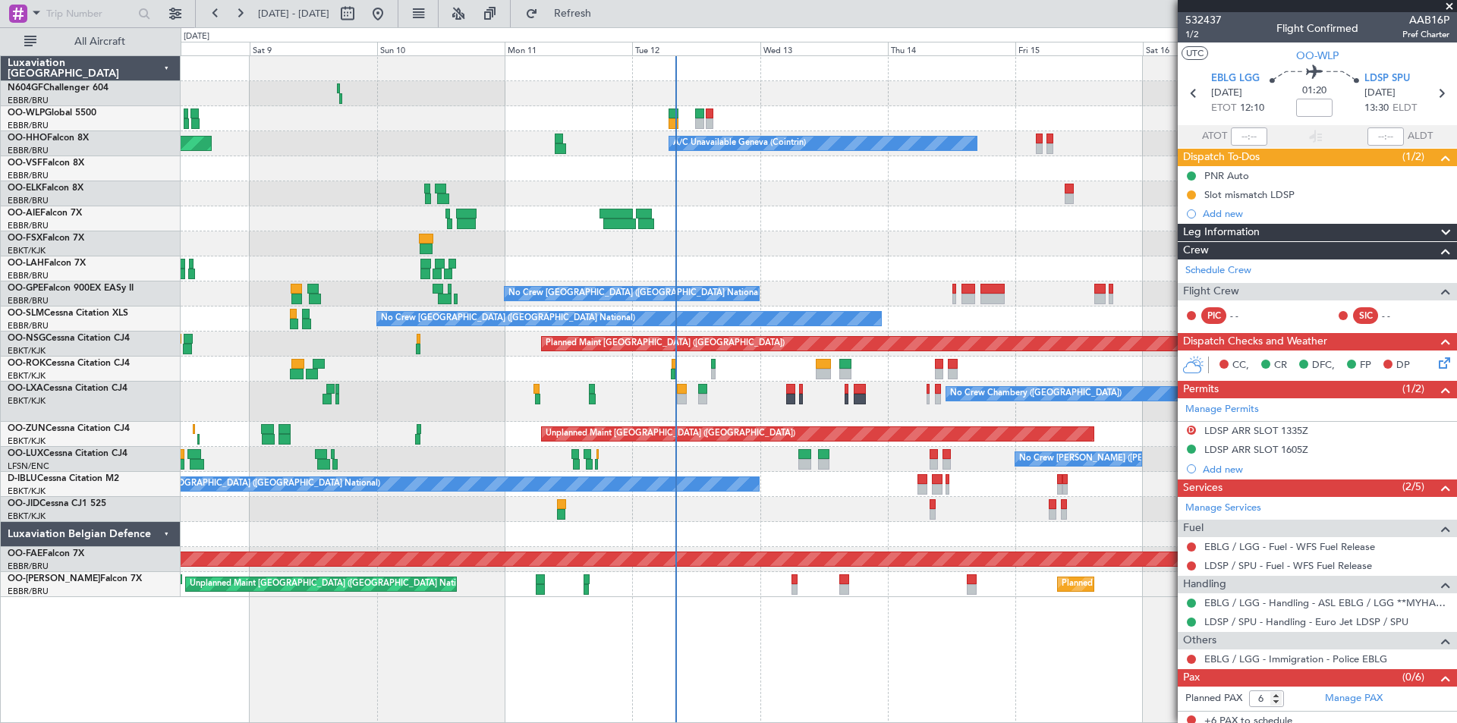
click at [593, 376] on div "Planned Maint Milan (Linate) A/C Unavailable Geneva (Cointrin) Planned Maint Ge…" at bounding box center [819, 326] width 1276 height 541
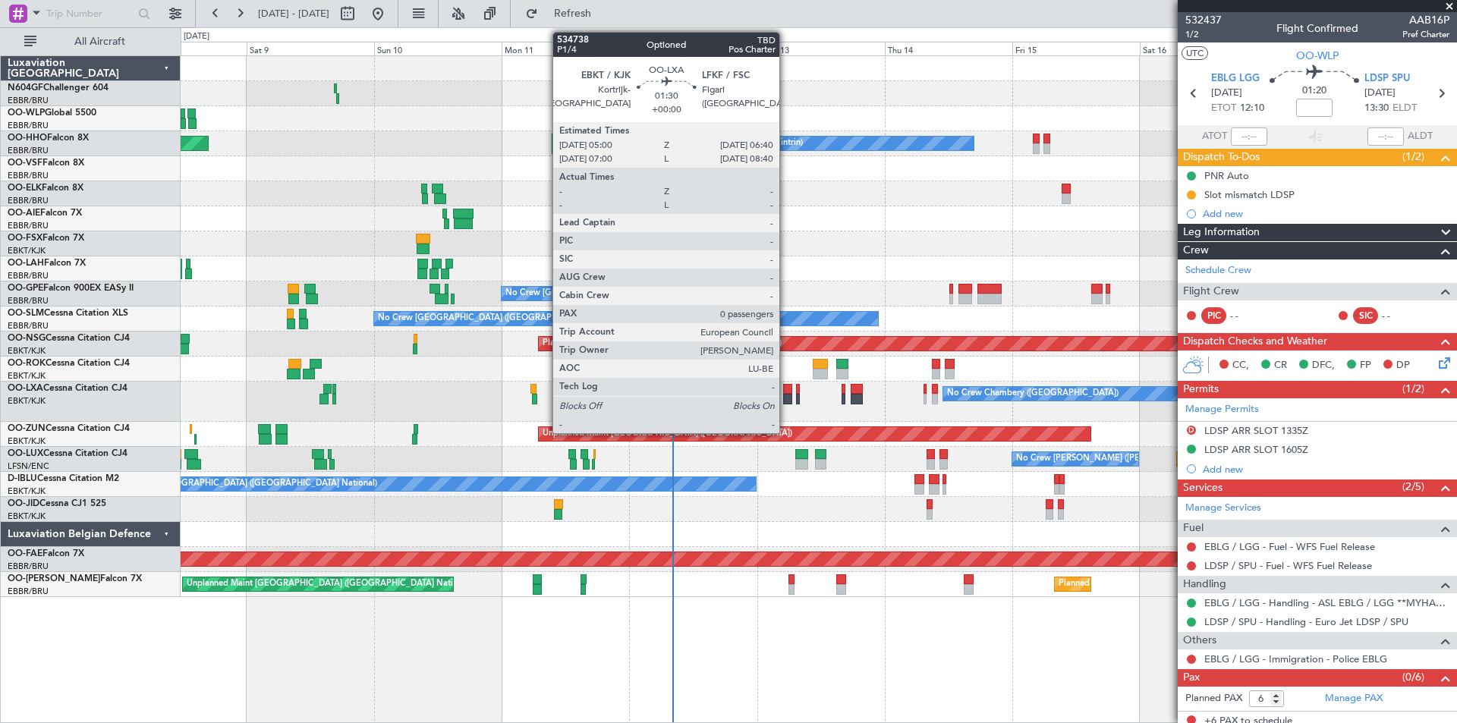
click at [786, 398] on div at bounding box center [787, 399] width 9 height 11
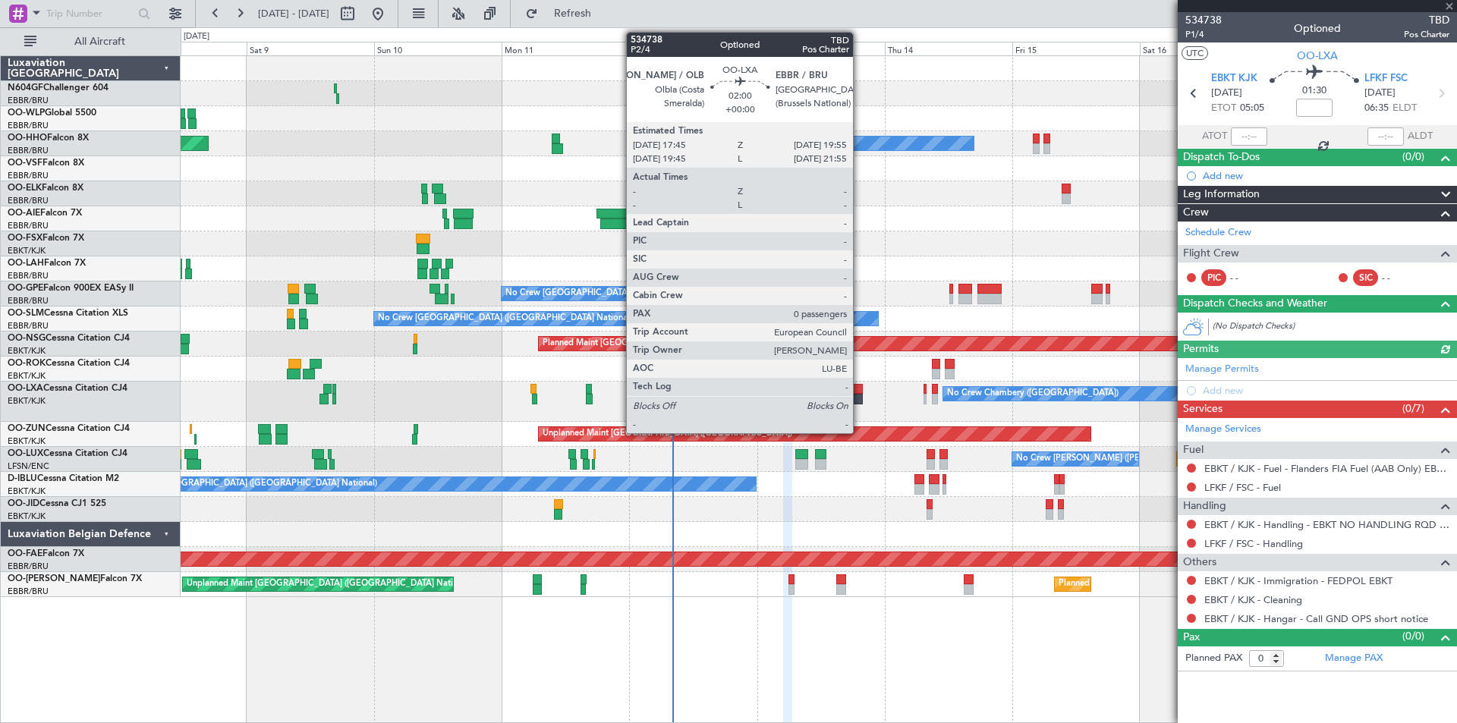
click at [860, 398] on div at bounding box center [857, 399] width 12 height 11
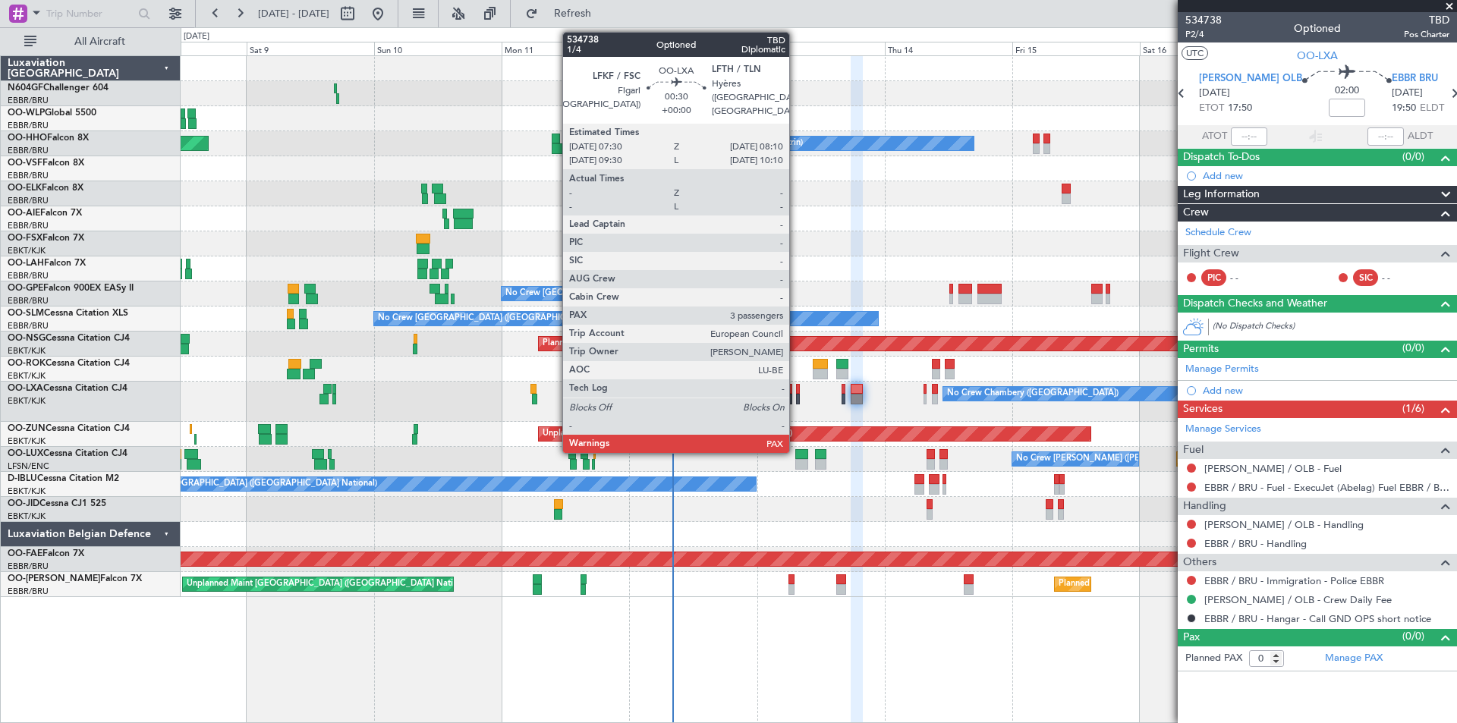
click at [796, 401] on div at bounding box center [798, 399] width 4 height 11
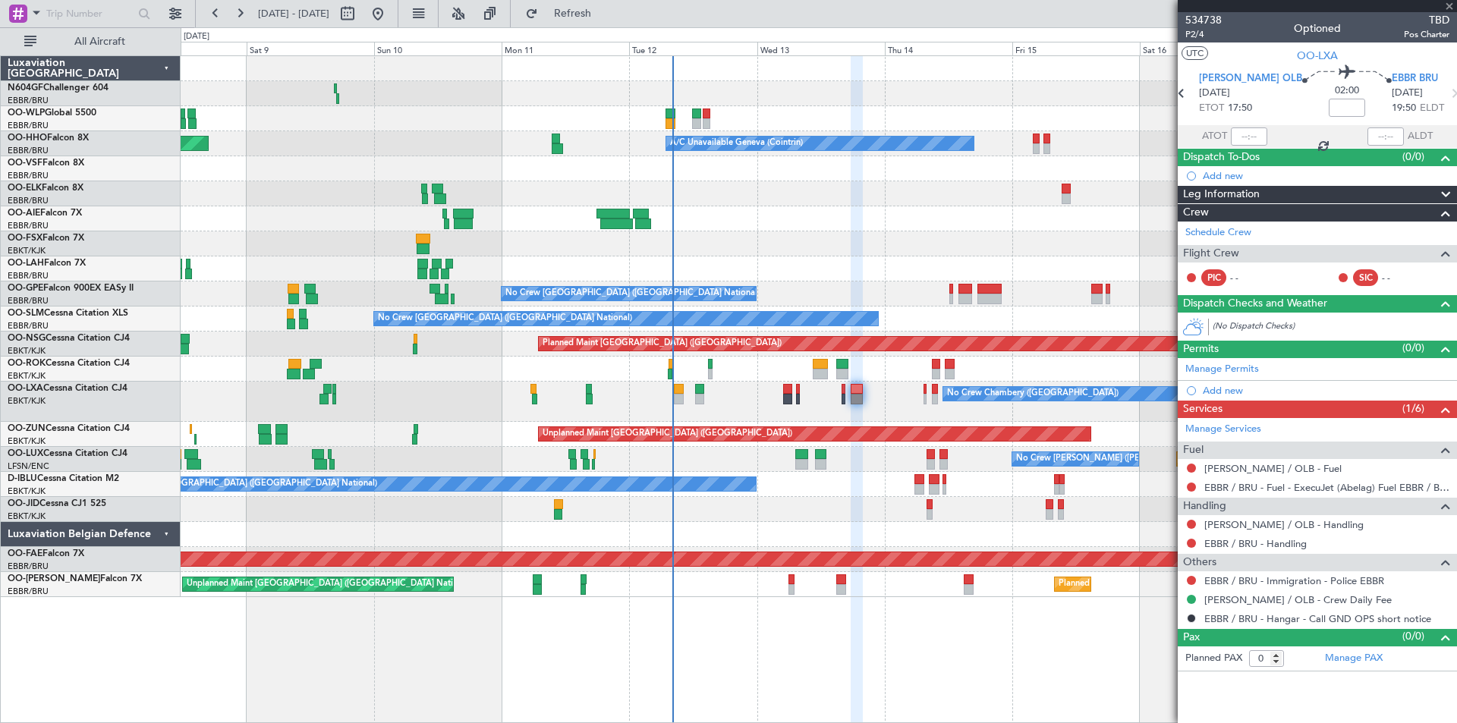
type input "3"
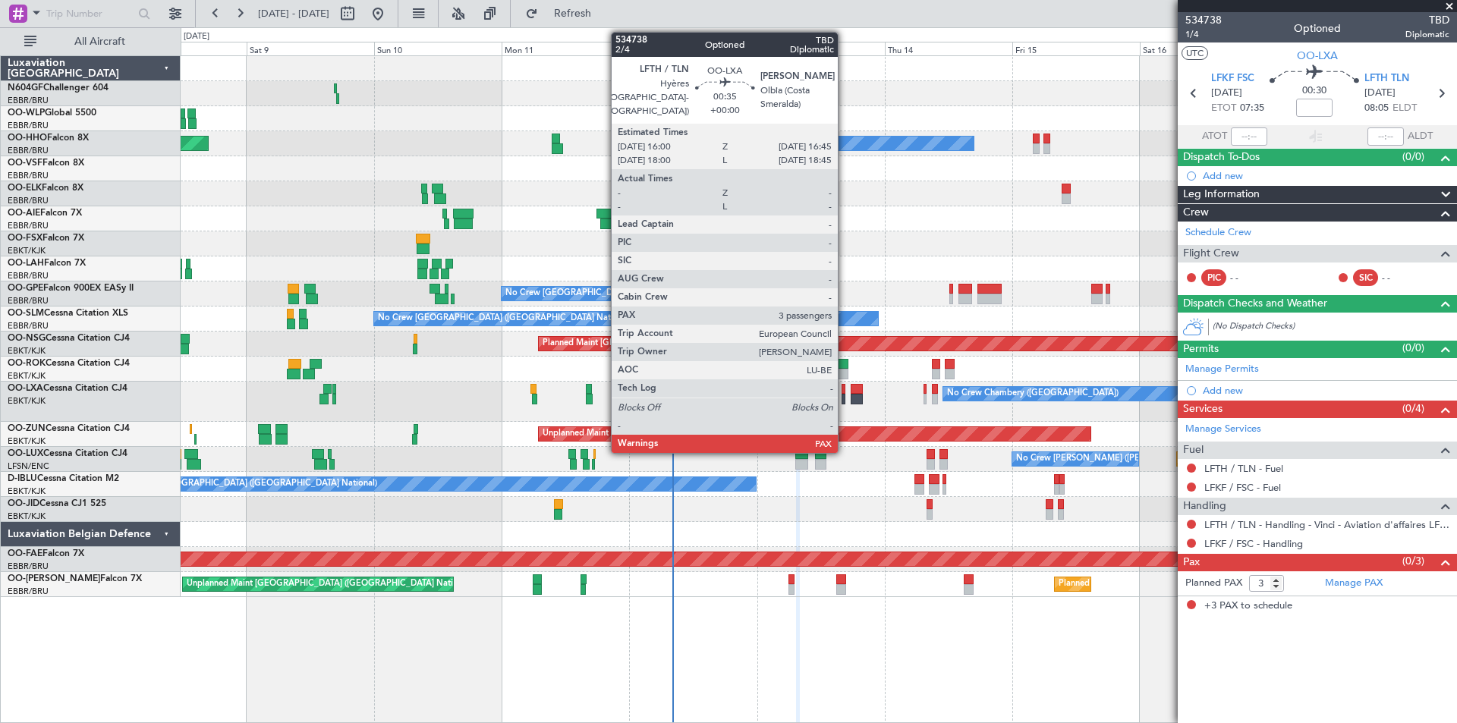
click at [845, 399] on div at bounding box center [844, 399] width 5 height 11
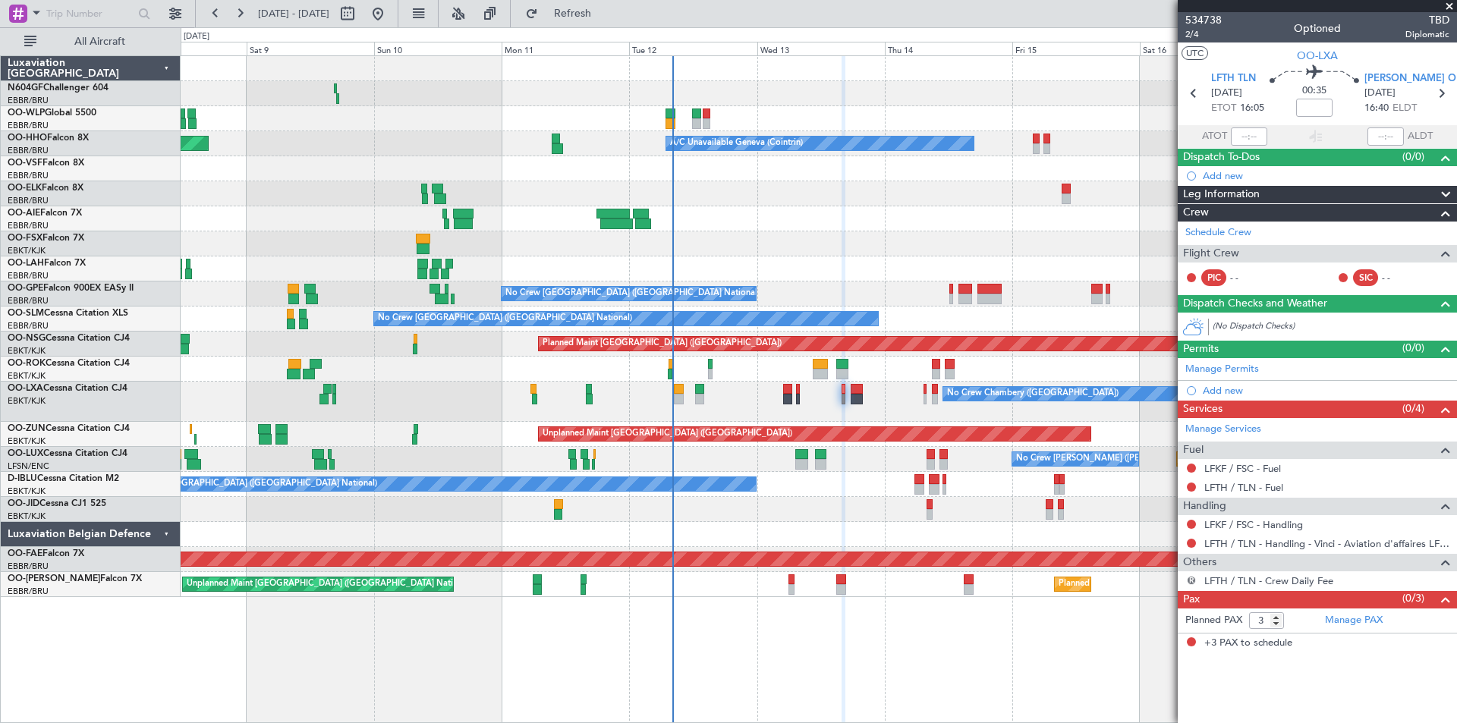
click at [1190, 582] on button "R" at bounding box center [1191, 580] width 9 height 9
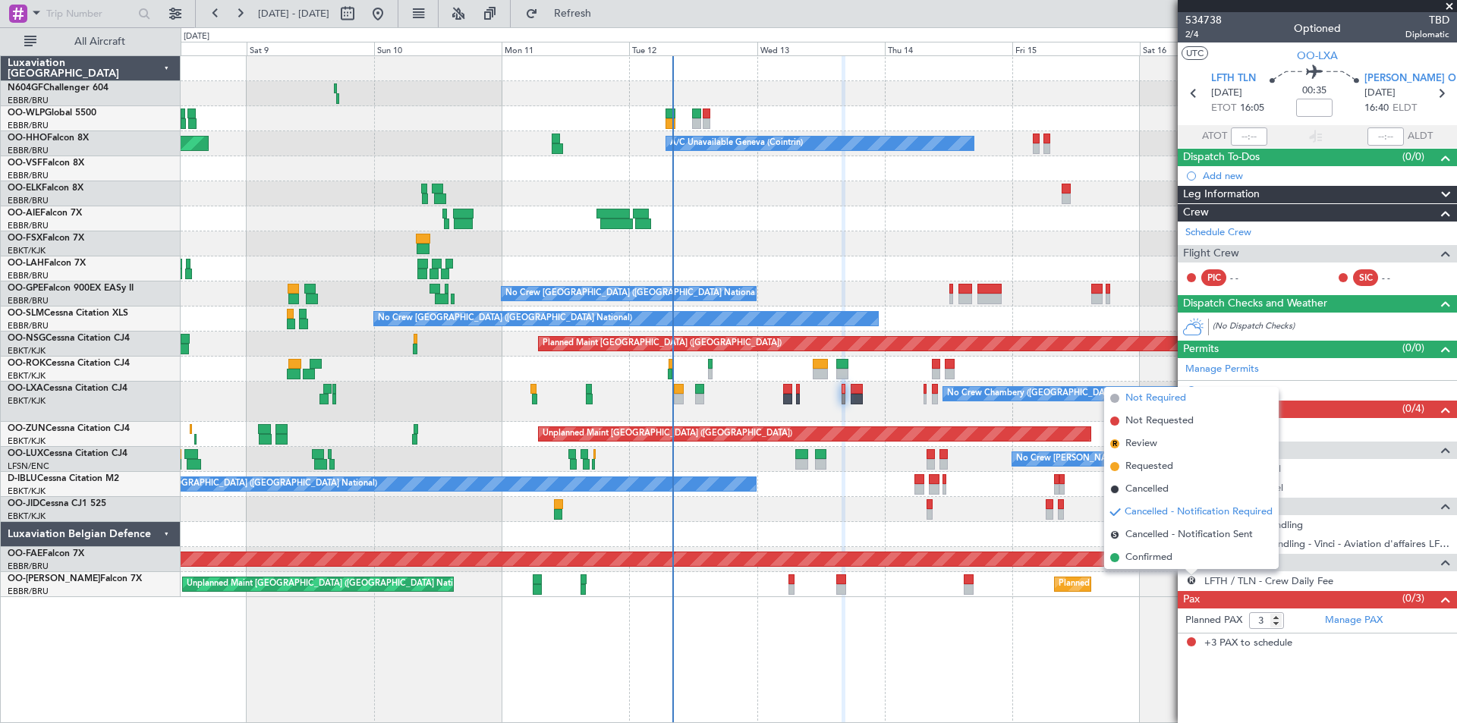
click at [1162, 397] on span "Not Required" at bounding box center [1156, 398] width 61 height 15
